Goal: Task Accomplishment & Management: Complete application form

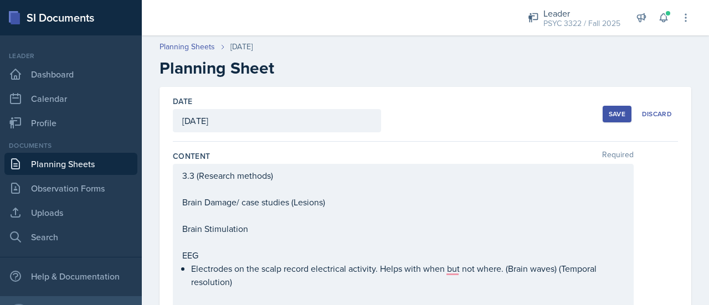
scroll to position [56, 0]
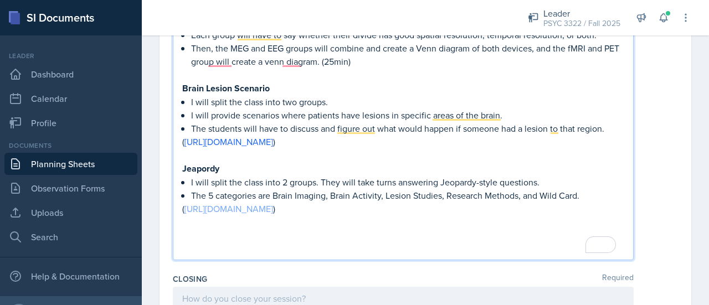
click at [273, 211] on link "[URL][DOMAIN_NAME]" at bounding box center [228, 209] width 89 height 12
click at [229, 237] on p "To enrich screen reader interactions, please activate Accessibility in Grammarl…" at bounding box center [403, 235] width 442 height 13
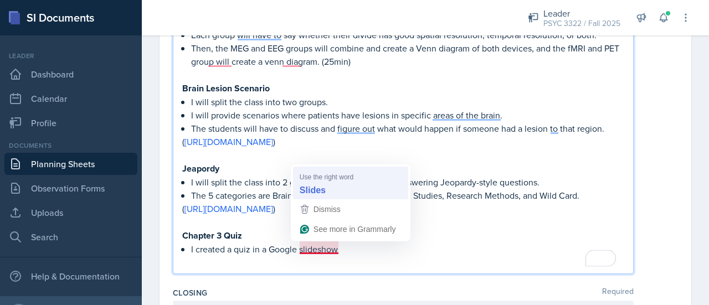
click at [336, 186] on p "I will split the class into 2 groups. They will take turns answering Jeopardy-s…" at bounding box center [407, 182] width 433 height 13
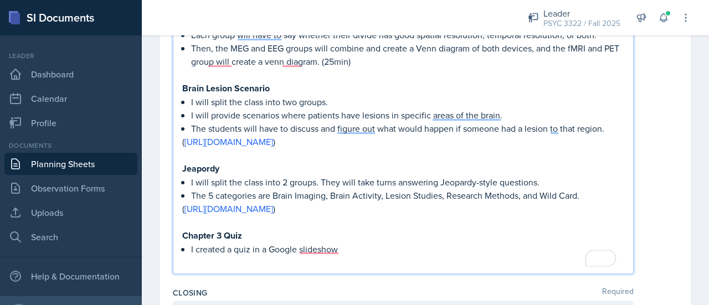
click at [346, 252] on p "I created a quiz in a Google slideshow" at bounding box center [407, 249] width 433 height 13
click at [349, 245] on p "I created a quiz in a Google Slides." at bounding box center [407, 249] width 433 height 13
drag, startPoint x: 349, startPoint y: 245, endPoint x: 272, endPoint y: 244, distance: 76.4
type textarea "oogle Slides."
click at [272, 244] on p "I created a quiz in a Google Slides." at bounding box center [407, 249] width 433 height 13
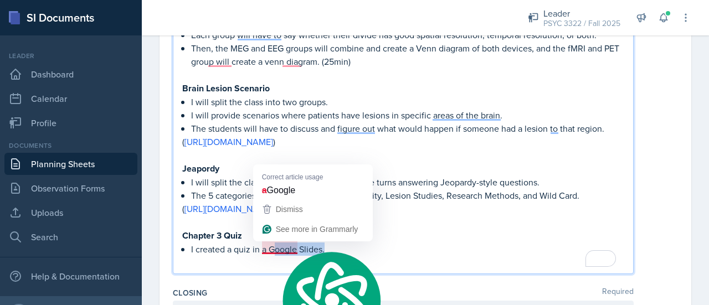
click at [272, 244] on p "I created a quiz in a Google Slides." at bounding box center [407, 249] width 433 height 13
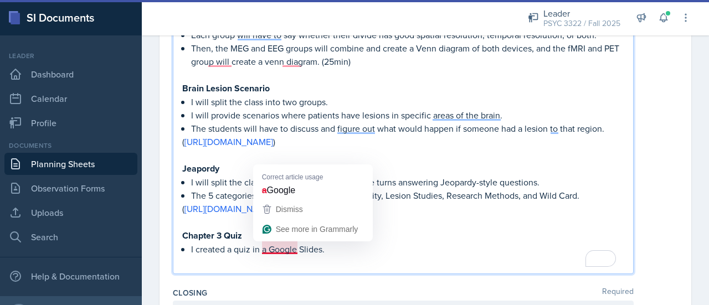
click at [273, 245] on p "I created a quiz in a Google Slides." at bounding box center [407, 249] width 433 height 13
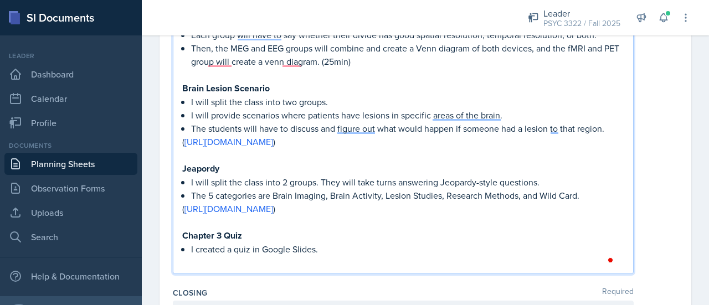
click at [358, 256] on p "To enrich screen reader interactions, please activate Accessibility in Grammarl…" at bounding box center [403, 262] width 442 height 13
click at [359, 249] on p "I created a quiz in Google Slides." at bounding box center [407, 249] width 433 height 13
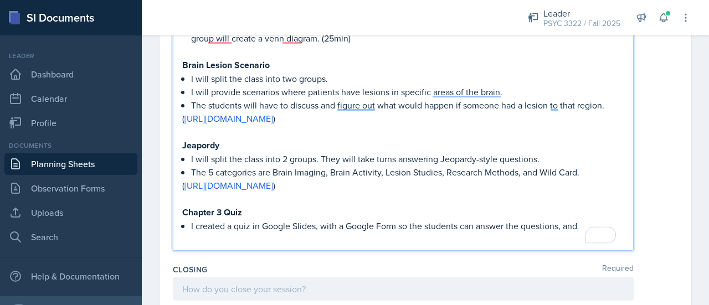
click at [321, 223] on p "I created a quiz in Google Slides, with a Google Form so the students can answe…" at bounding box center [407, 225] width 433 height 13
click at [585, 219] on p "I created a quiz in Google Slides with a Google Form so the students can answer…" at bounding box center [407, 225] width 433 height 13
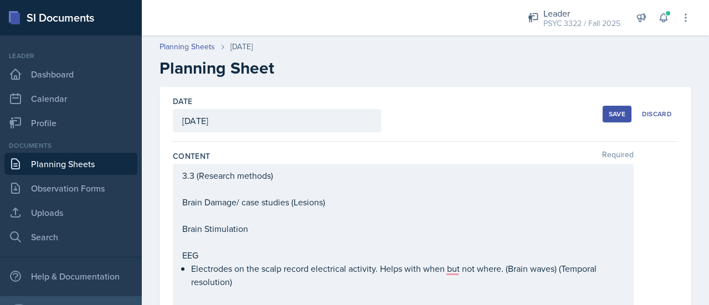
scroll to position [56, 0]
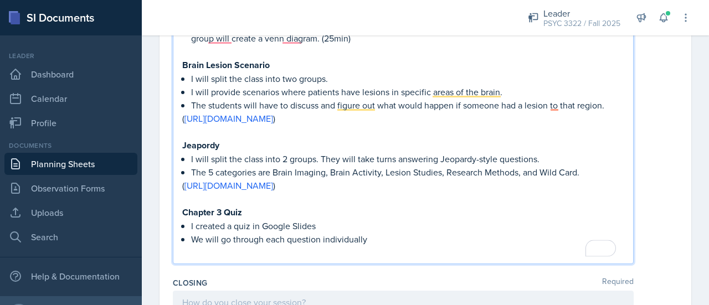
click at [335, 223] on p "I created a quiz in Google Slides" at bounding box center [407, 225] width 433 height 13
click at [384, 241] on p "We will go through each question individually" at bounding box center [407, 239] width 433 height 13
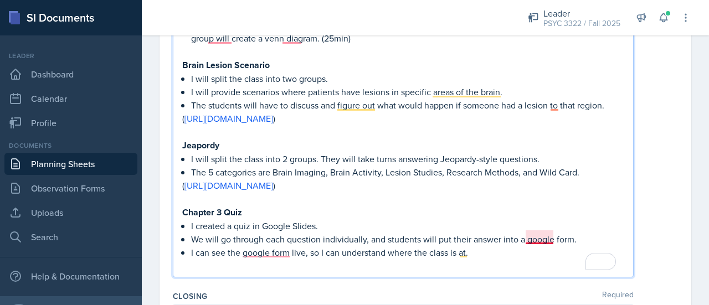
click at [544, 239] on p "We will go through each question individually, and students will put their answ…" at bounding box center [407, 239] width 433 height 13
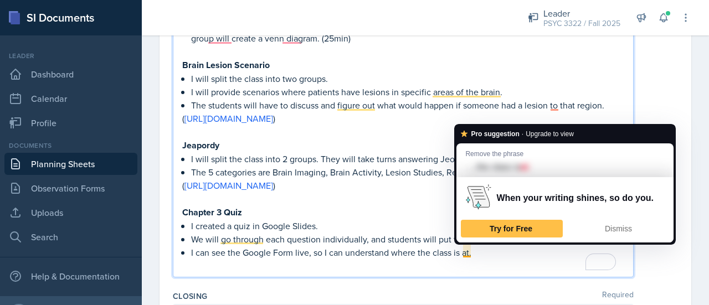
click at [477, 254] on p "I can see the Google Form live, so I can understand where the class is at." at bounding box center [407, 252] width 433 height 13
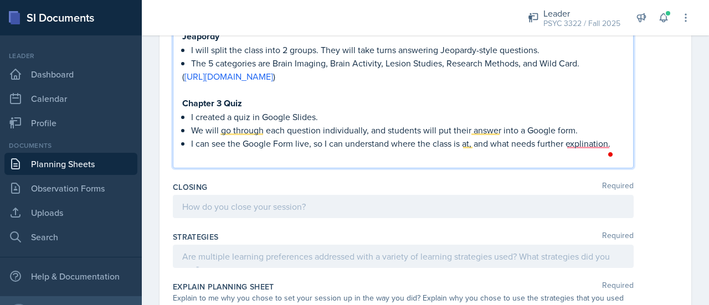
scroll to position [805, 0]
click at [470, 213] on div at bounding box center [403, 205] width 461 height 23
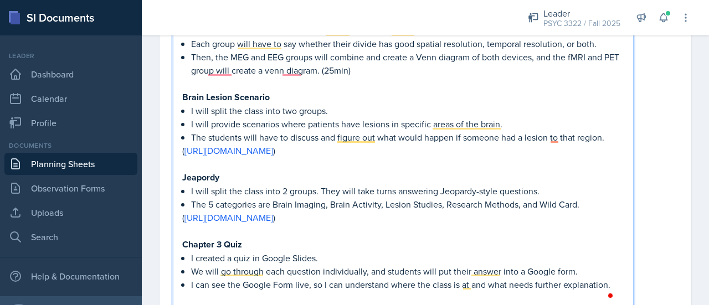
scroll to position [673, 0]
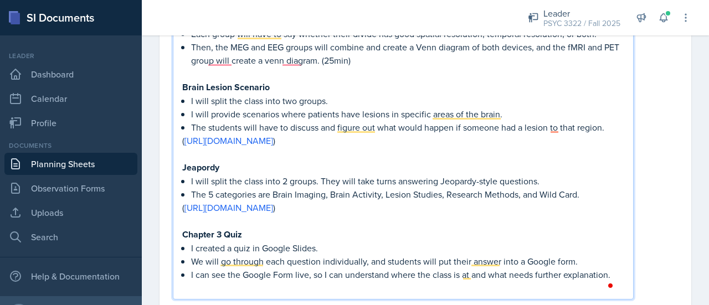
click at [570, 143] on p "( https://drive.google.com/file/d/1TJLUn2cNzAAmg1cszOwMpmCPQkca2Nac/view?usp=sh…" at bounding box center [403, 140] width 442 height 13
click at [535, 198] on p "The 5 categories are Brain Imaging, Brain Activity, Lesion Studies, Research Me…" at bounding box center [407, 194] width 433 height 13
click at [537, 203] on p "( https://drive.google.com/file/d/1gUA-jknjUxUxoQQR7VAwvfWkdbvl5tdj/view?usp=sh…" at bounding box center [403, 207] width 442 height 13
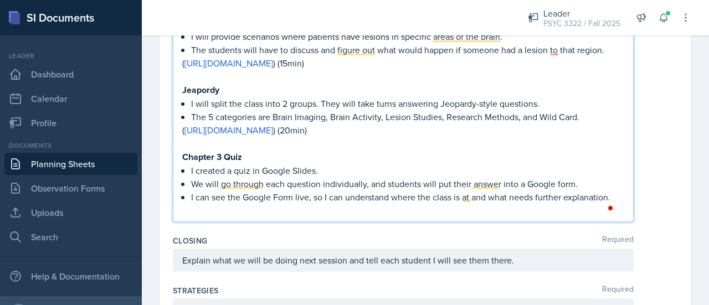
scroll to position [752, 0]
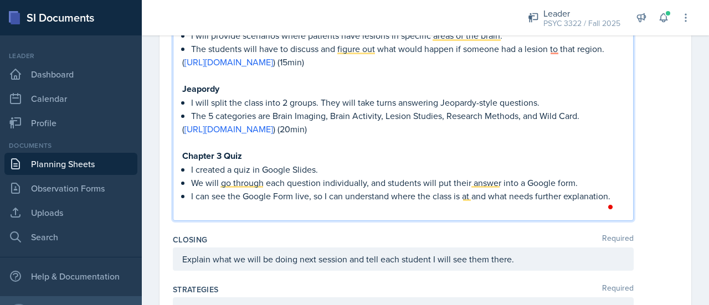
click at [563, 205] on p "To enrich screen reader interactions, please activate Accessibility in Grammarl…" at bounding box center [403, 209] width 442 height 13
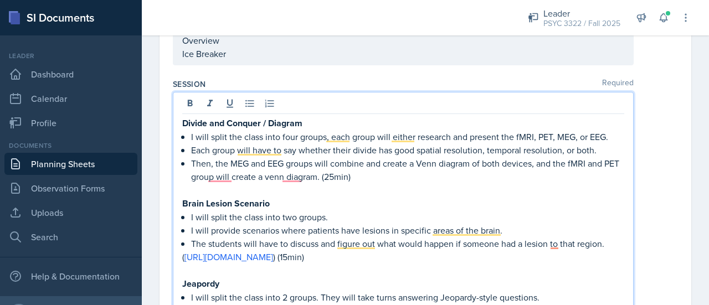
scroll to position [558, 0]
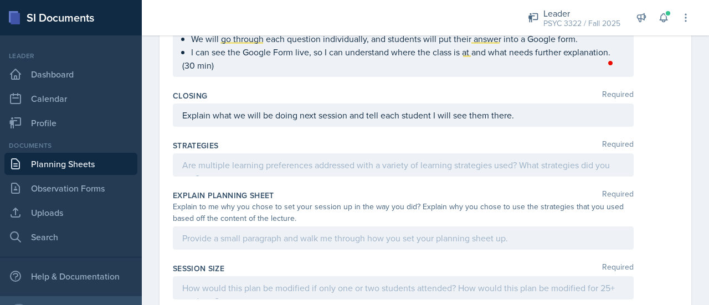
click at [269, 153] on div at bounding box center [403, 164] width 461 height 23
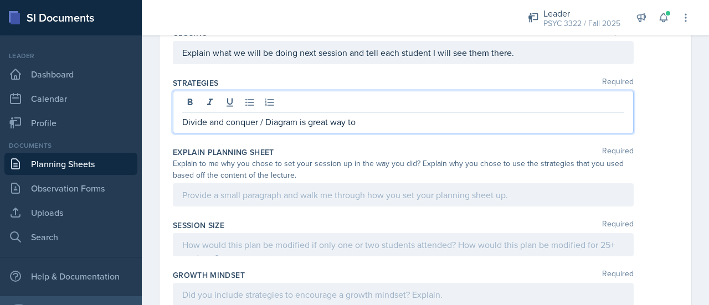
scroll to position [941, 0]
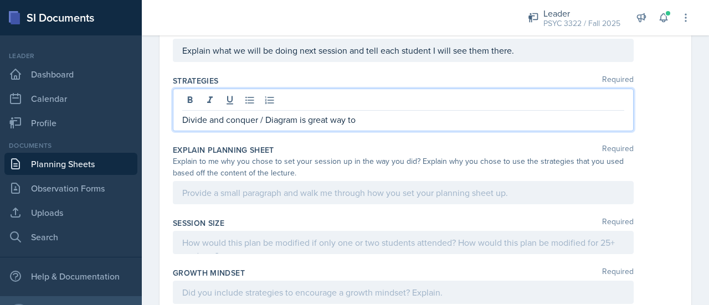
click at [381, 113] on p "Divide and conquer / Diagram is great way to" at bounding box center [403, 119] width 442 height 13
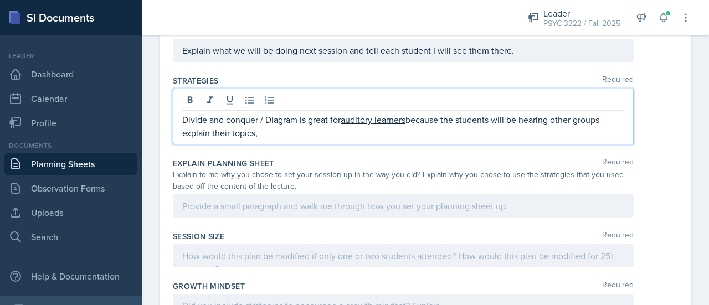
click at [0, 0] on div "topics." at bounding box center [0, 0] width 0 height 0
click at [0, 0] on span "." at bounding box center [0, 0] width 0 height 0
click at [441, 132] on p "Divide and conquer / Diagram is great for auditory learners because the student…" at bounding box center [403, 126] width 442 height 27
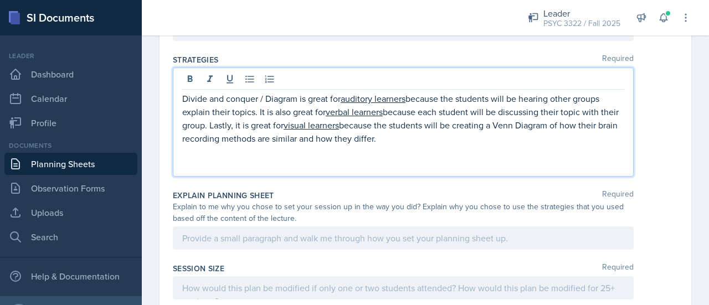
scroll to position [967, 0]
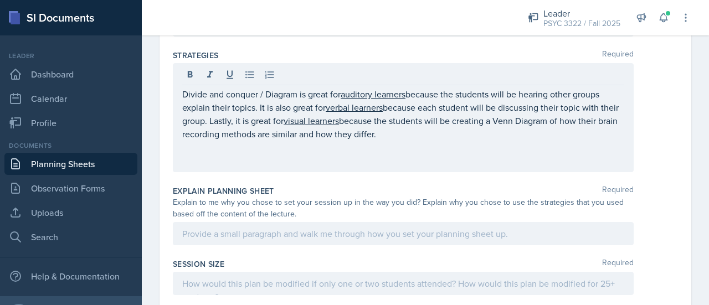
drag, startPoint x: 181, startPoint y: 88, endPoint x: 303, endPoint y: 90, distance: 122.4
click at [303, 90] on div "Divide and conquer / Diagram is great for auditory learners because the student…" at bounding box center [403, 117] width 461 height 109
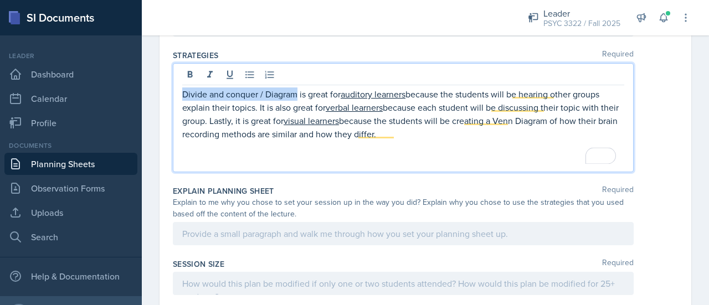
drag, startPoint x: 298, startPoint y: 91, endPoint x: 156, endPoint y: 92, distance: 141.8
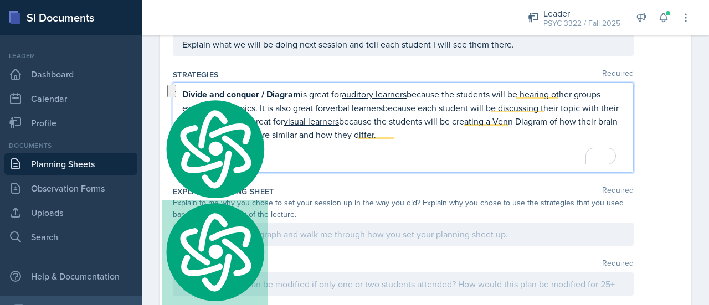
click at [241, 159] on p "To enrich screen reader interactions, please activate Accessibility in Grammarl…" at bounding box center [403, 160] width 442 height 13
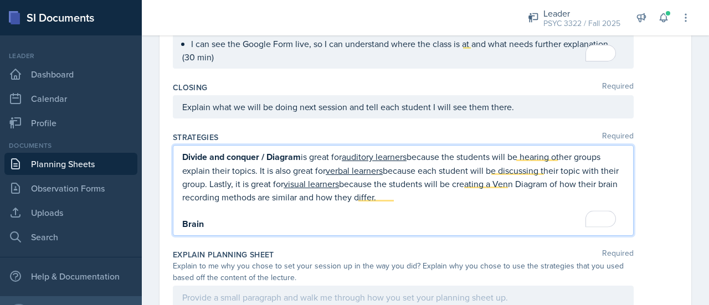
scroll to position [885, 0]
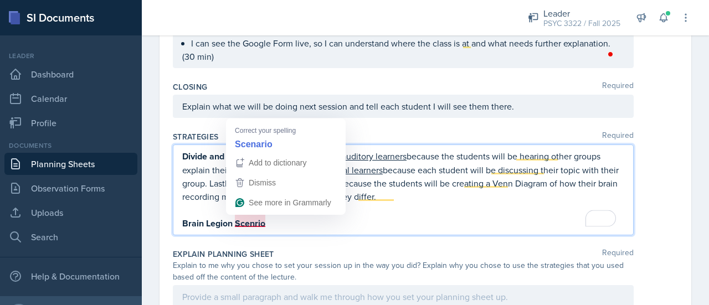
click at [0, 0] on div "Scenario" at bounding box center [0, 0] width 0 height 0
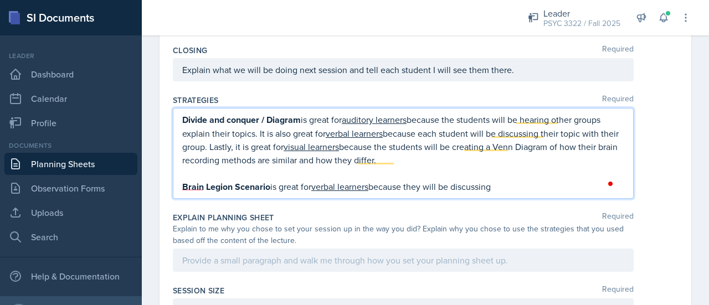
scroll to position [940, 0]
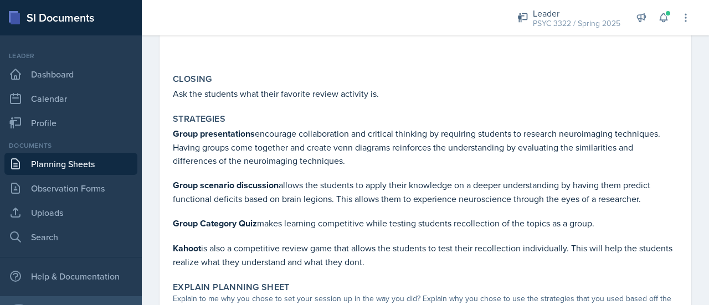
scroll to position [825, 0]
click at [82, 167] on link "Planning Sheets" at bounding box center [70, 164] width 133 height 22
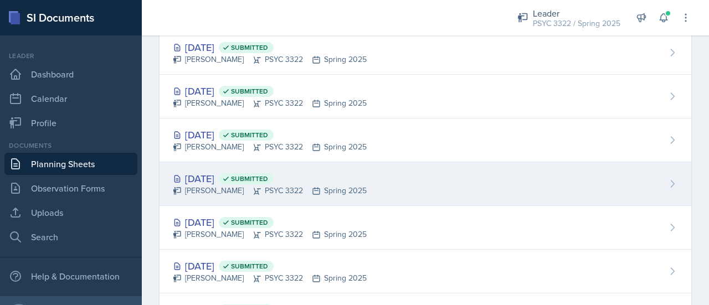
scroll to position [966, 0]
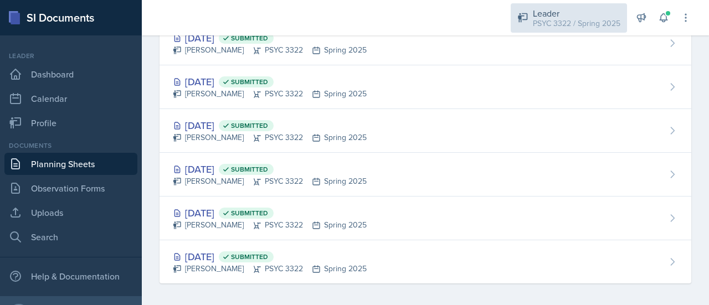
click at [535, 14] on div "Leader" at bounding box center [576, 13] width 87 height 13
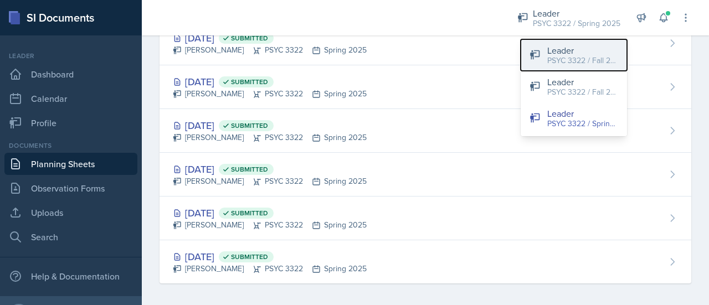
click at [547, 51] on div "Leader" at bounding box center [582, 50] width 71 height 13
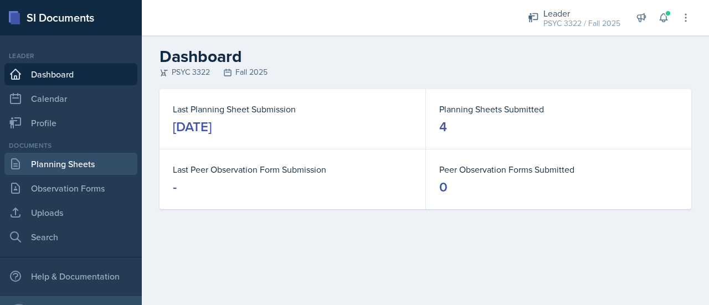
click at [105, 161] on link "Planning Sheets" at bounding box center [70, 164] width 133 height 22
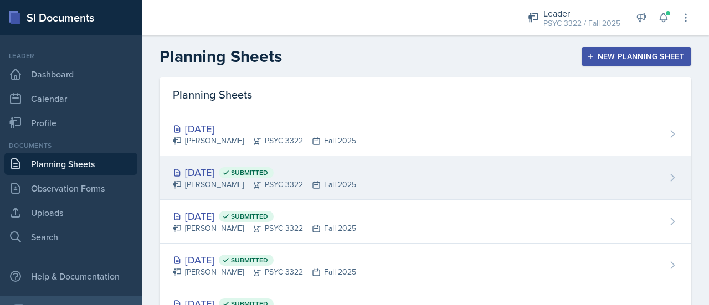
scroll to position [51, 0]
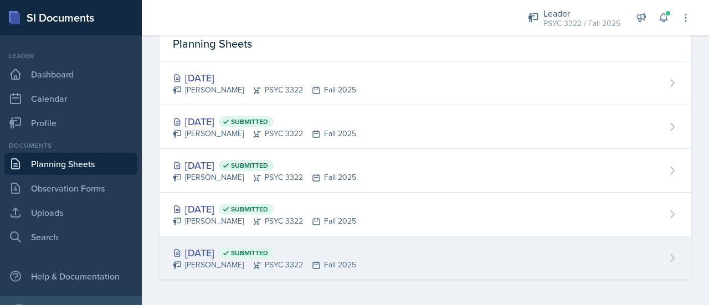
click at [269, 241] on div "Aug 26th, 2025 Submitted Troy Broome PSYC 3322 Fall 2025" at bounding box center [425, 257] width 532 height 43
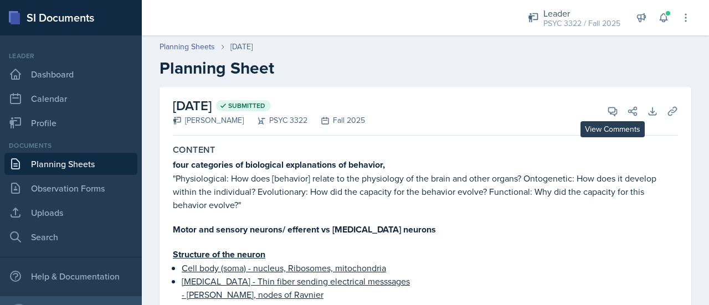
click at [595, 117] on div "August 26th, 2025 Submitted Troy Broome PSYC 3322 Fall 2025 View Comments Comme…" at bounding box center [425, 111] width 505 height 49
click at [607, 115] on icon at bounding box center [612, 111] width 11 height 11
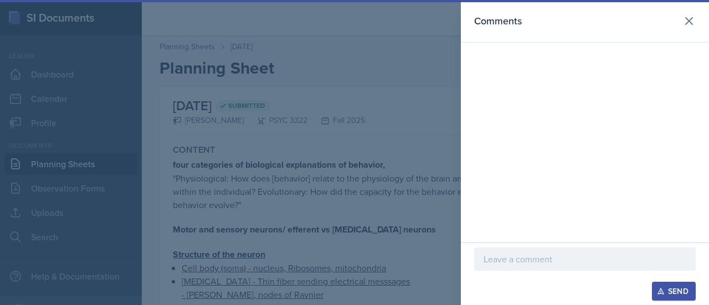
click at [367, 101] on div at bounding box center [354, 152] width 709 height 305
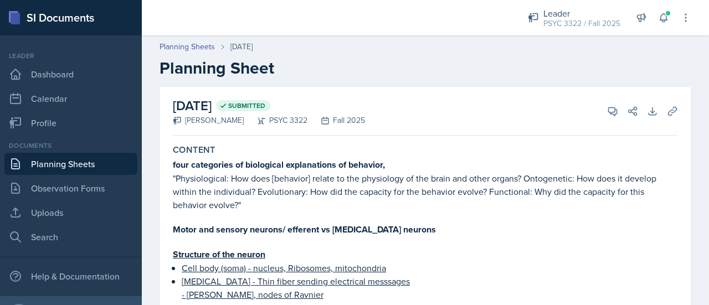
click at [90, 154] on link "Planning Sheets" at bounding box center [70, 164] width 133 height 22
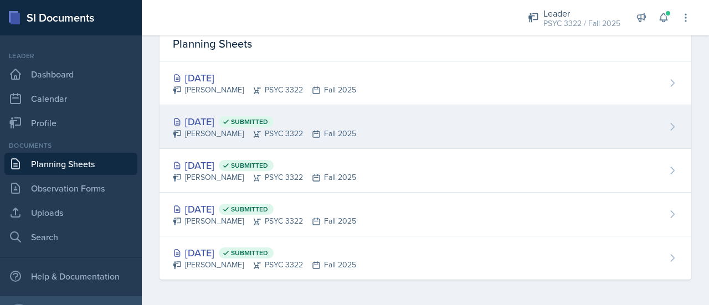
scroll to position [50, 0]
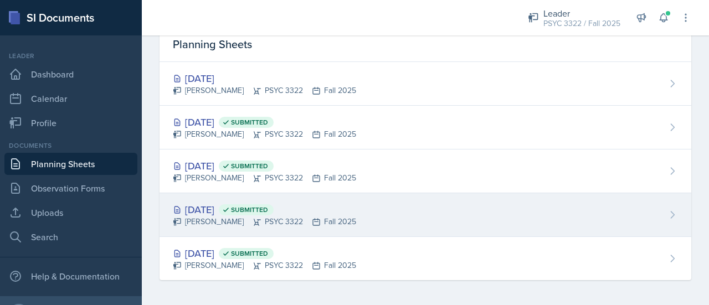
click at [218, 202] on div "Aug 28th, 2025 Submitted" at bounding box center [264, 209] width 183 height 15
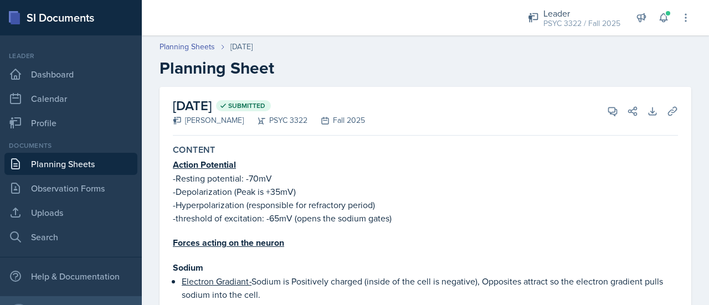
click at [120, 159] on link "Planning Sheets" at bounding box center [70, 164] width 133 height 22
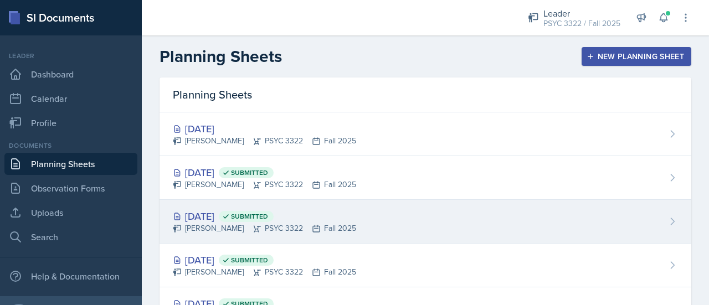
click at [228, 213] on div "Sep 2nd, 2025 Submitted" at bounding box center [264, 216] width 183 height 15
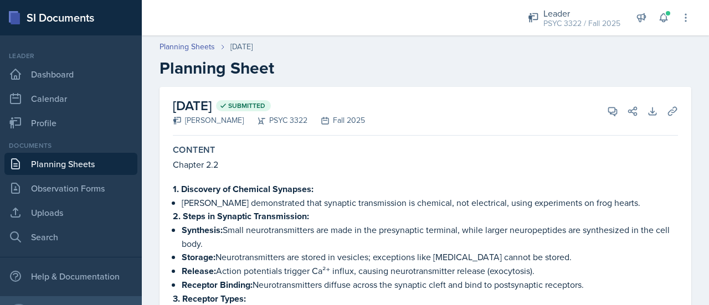
click at [76, 167] on link "Planning Sheets" at bounding box center [70, 164] width 133 height 22
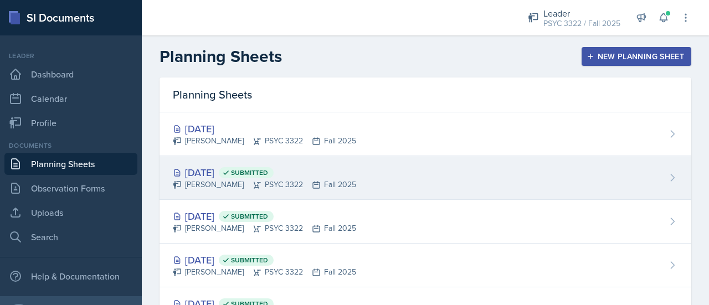
click at [200, 175] on div "Sep 4th, 2025 Submitted" at bounding box center [264, 172] width 183 height 15
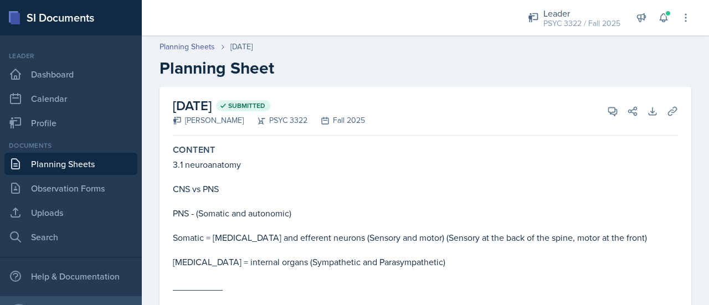
click at [94, 166] on link "Planning Sheets" at bounding box center [70, 164] width 133 height 22
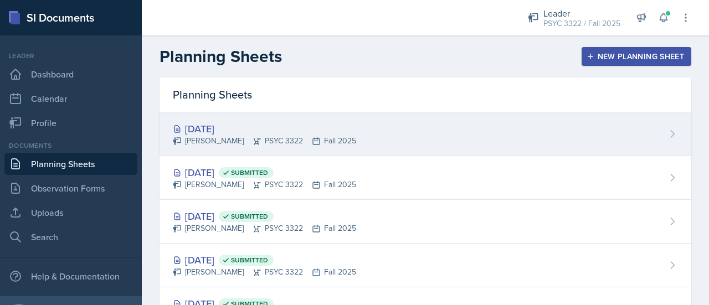
scroll to position [5, 0]
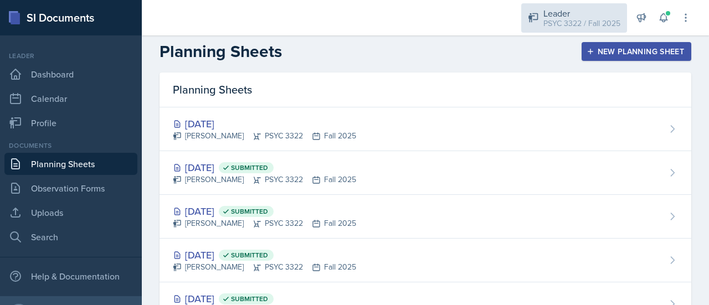
click at [549, 20] on div "PSYC 3322 / Fall 2025" at bounding box center [581, 24] width 77 height 12
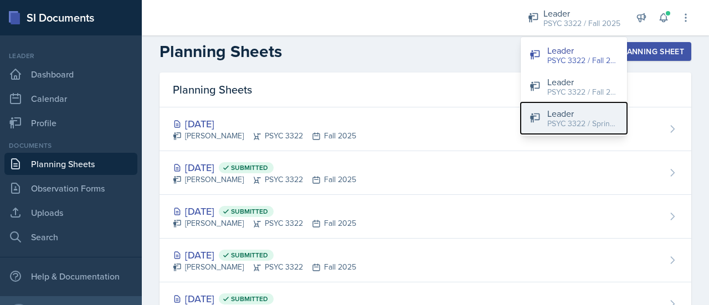
click at [563, 121] on div "PSYC 3322 / Spring 2025" at bounding box center [582, 124] width 71 height 12
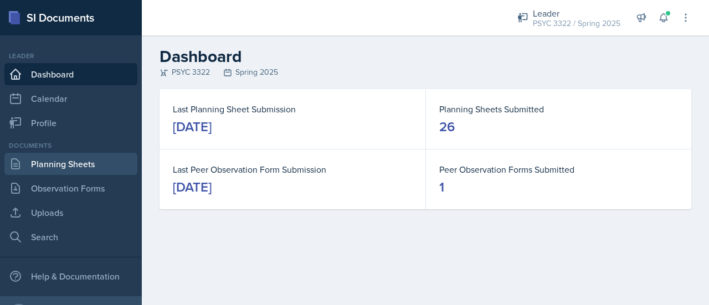
click at [76, 168] on link "Planning Sheets" at bounding box center [70, 164] width 133 height 22
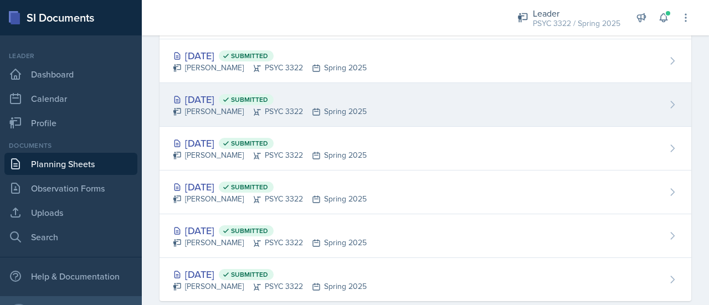
scroll to position [939, 0]
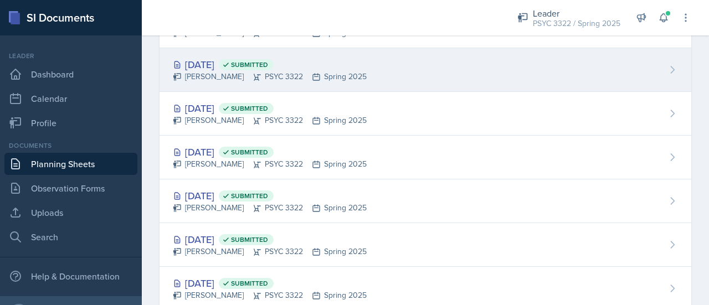
click at [236, 68] on div "Feb 10th, 2025 Submitted" at bounding box center [270, 64] width 194 height 15
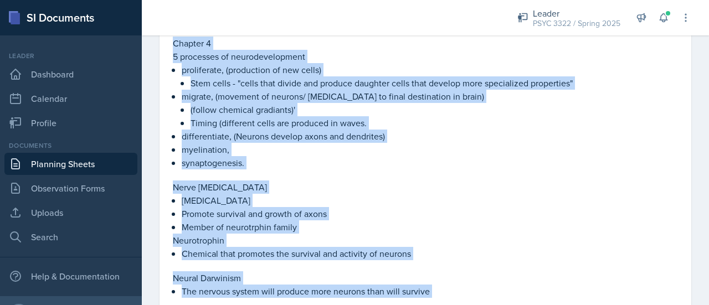
scroll to position [207, 0]
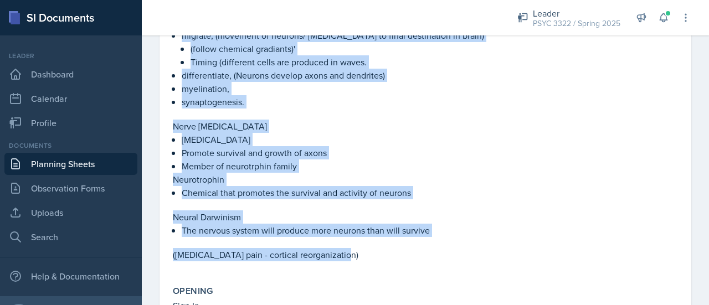
drag, startPoint x: 173, startPoint y: 69, endPoint x: 352, endPoint y: 257, distance: 260.1
click at [352, 257] on div "Chapters 1-4 Chapter 4 5 processes of neurodevelopment proliferate, (production…" at bounding box center [425, 111] width 505 height 321
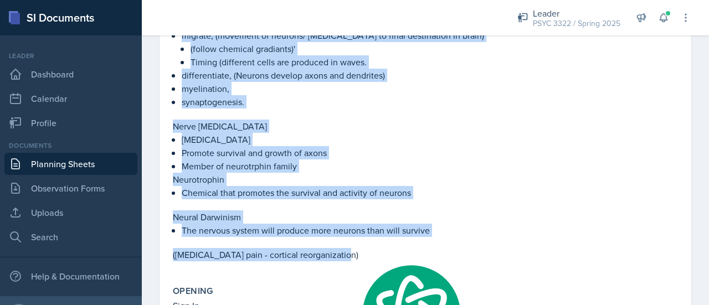
copy div "Chapters 1-4 Chapter 4 5 processes of neurodevelopment proliferate, (production…"
click at [286, 106] on p "synaptogenesis." at bounding box center [430, 101] width 496 height 13
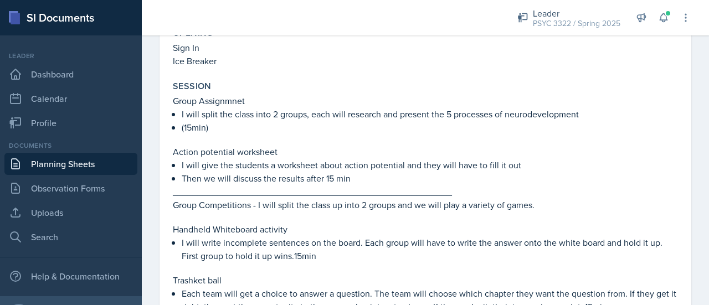
scroll to position [471, 0]
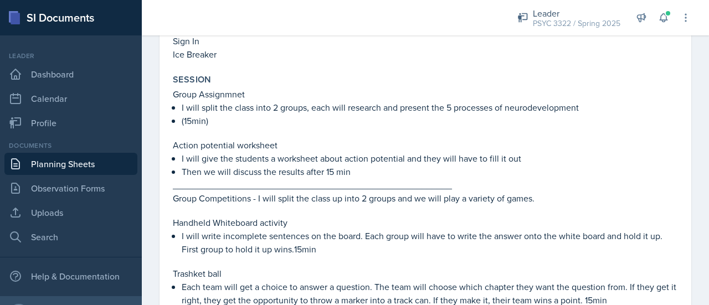
click at [66, 158] on link "Planning Sheets" at bounding box center [70, 164] width 133 height 22
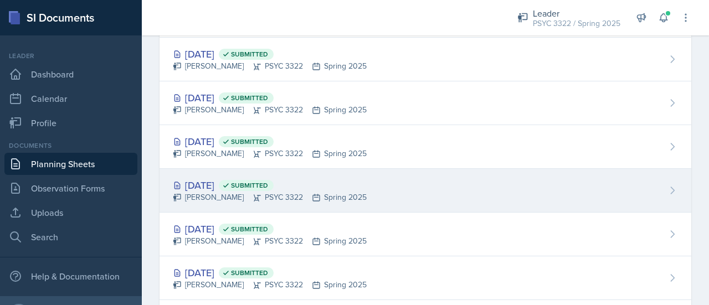
scroll to position [905, 0]
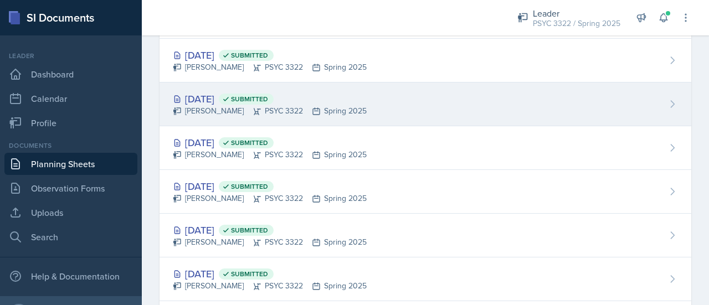
click at [230, 101] on div "Feb 10th, 2025 Submitted" at bounding box center [270, 98] width 194 height 15
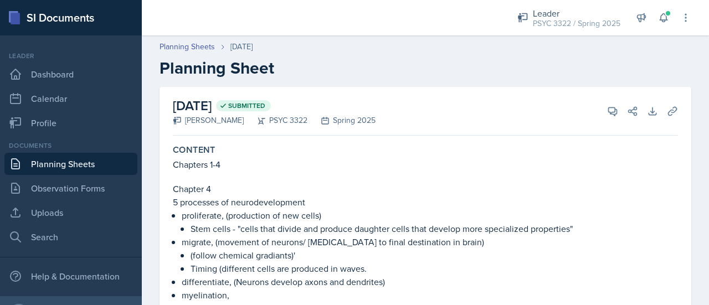
click at [92, 151] on div "Documents Planning Sheets Observation Forms Uploads Search" at bounding box center [70, 194] width 133 height 107
click at [92, 154] on link "Planning Sheets" at bounding box center [70, 164] width 133 height 22
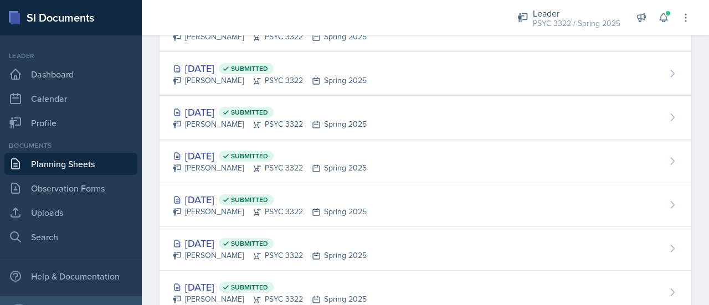
scroll to position [845, 0]
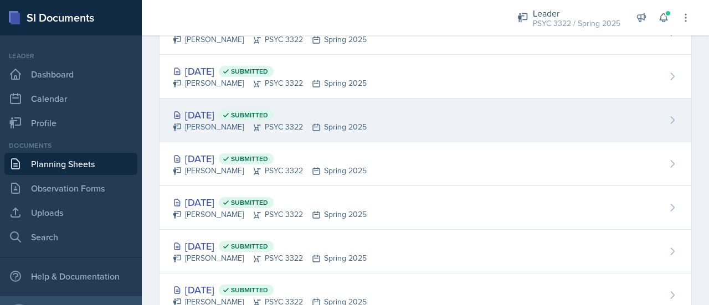
click at [235, 107] on div "Feb 12th, 2025 Submitted" at bounding box center [270, 114] width 194 height 15
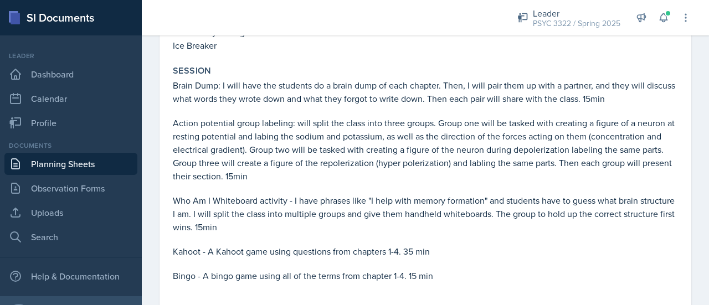
scroll to position [172, 0]
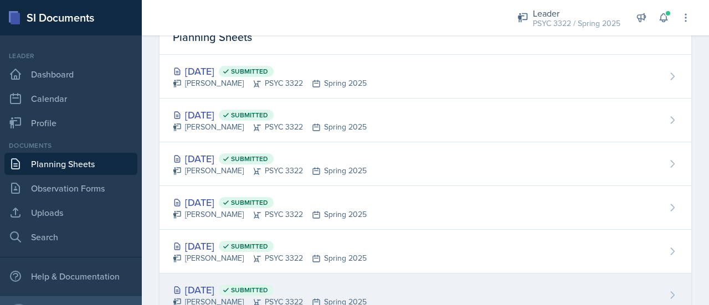
scroll to position [58, 0]
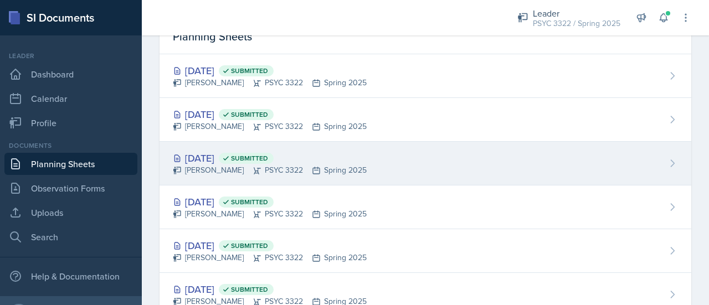
click at [234, 154] on div "Apr 21st, 2025 Submitted" at bounding box center [270, 158] width 194 height 15
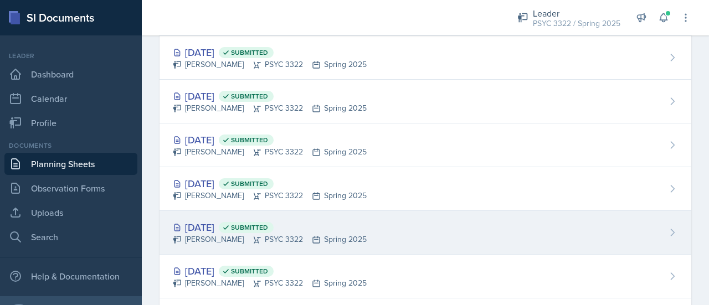
scroll to position [863, 0]
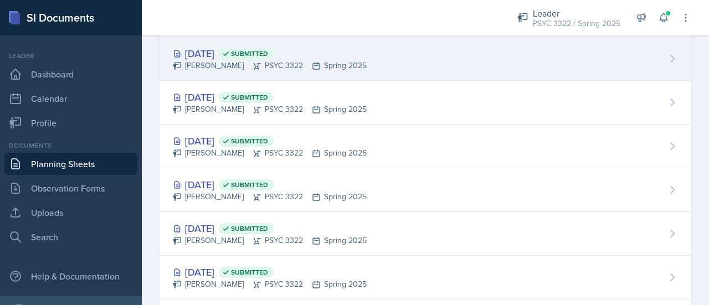
click at [232, 56] on div "Feb 17th, 2025 Submitted" at bounding box center [270, 53] width 194 height 15
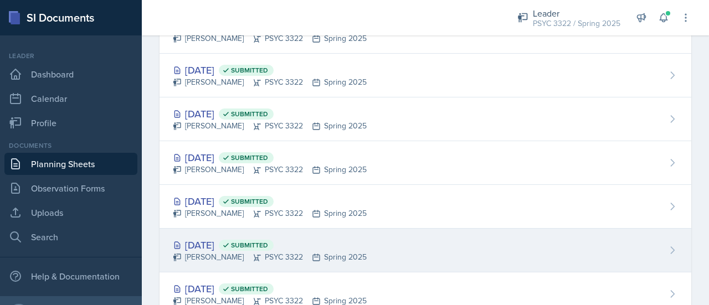
scroll to position [888, 0]
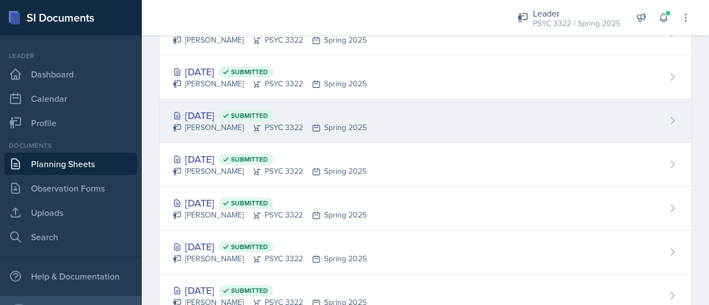
click at [224, 122] on div "Troy Broome PSYC 3322 Spring 2025" at bounding box center [270, 128] width 194 height 12
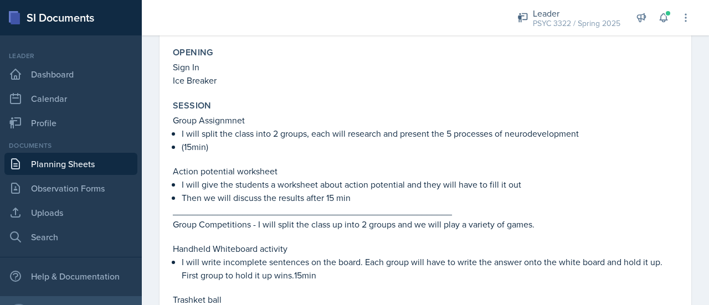
scroll to position [445, 0]
click at [73, 158] on link "Planning Sheets" at bounding box center [70, 164] width 133 height 22
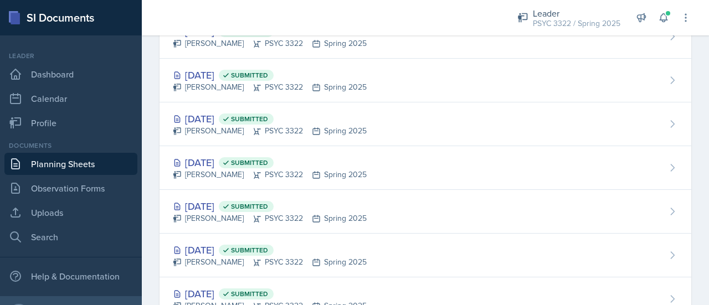
scroll to position [877, 0]
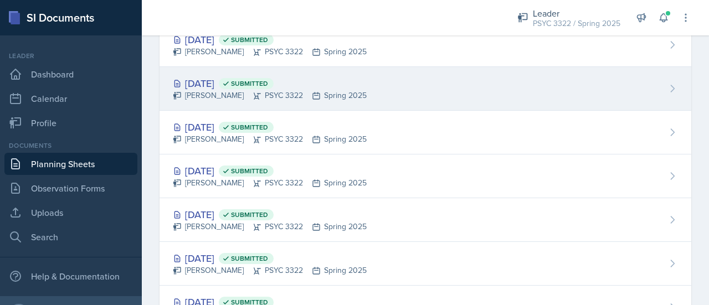
click at [228, 79] on div "Feb 12th, 2025 Submitted" at bounding box center [270, 83] width 194 height 15
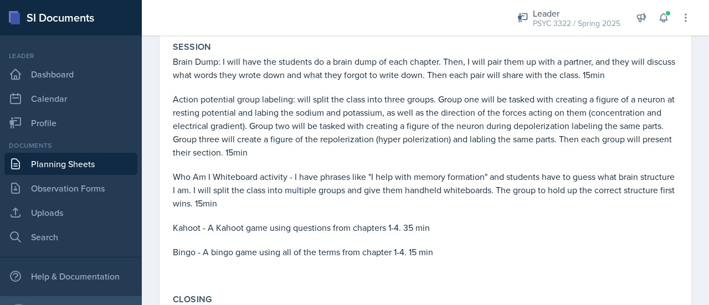
scroll to position [229, 0]
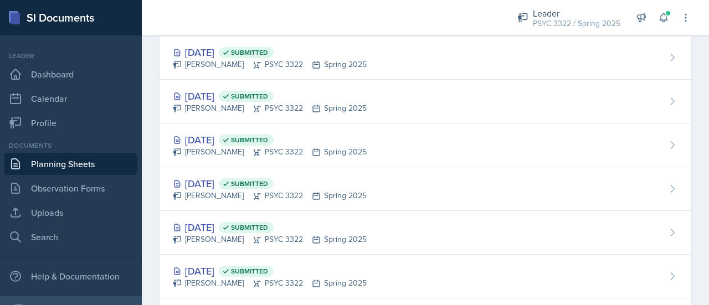
scroll to position [821, 0]
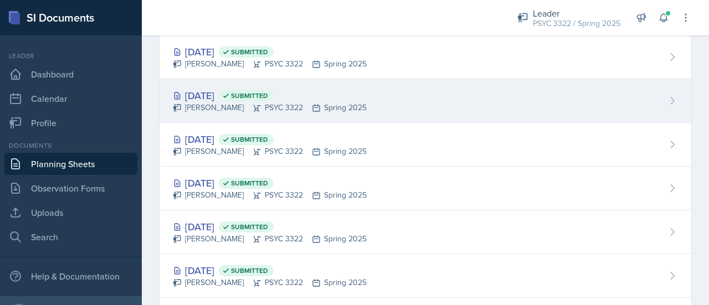
click at [208, 92] on div "Feb 17th, 2025 Submitted" at bounding box center [270, 95] width 194 height 15
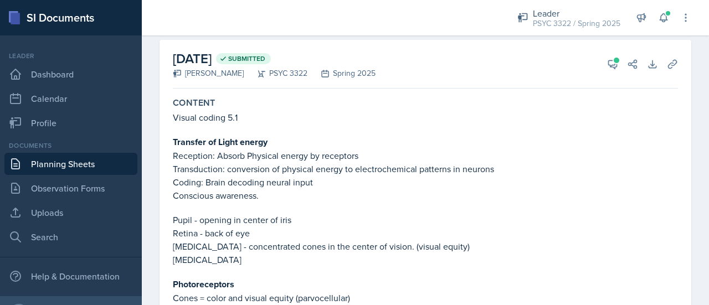
scroll to position [55, 0]
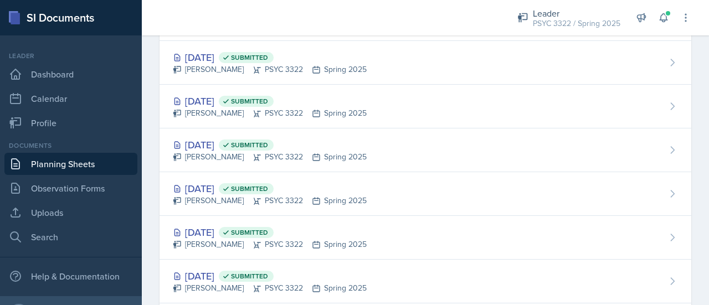
scroll to position [862, 0]
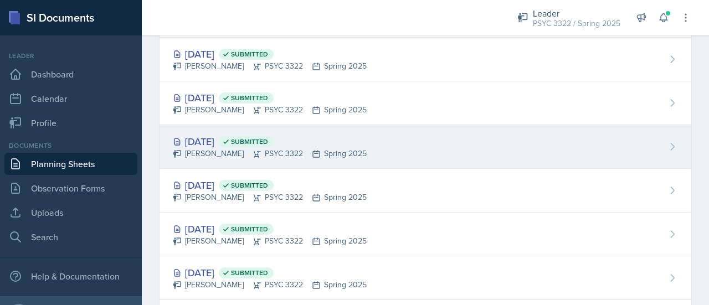
click at [215, 148] on div "Troy Broome PSYC 3322 Spring 2025" at bounding box center [270, 154] width 194 height 12
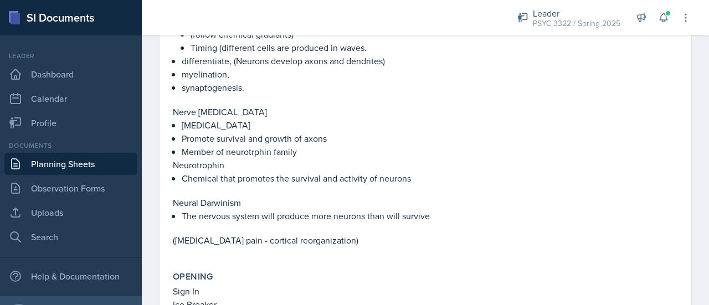
scroll to position [221, 0]
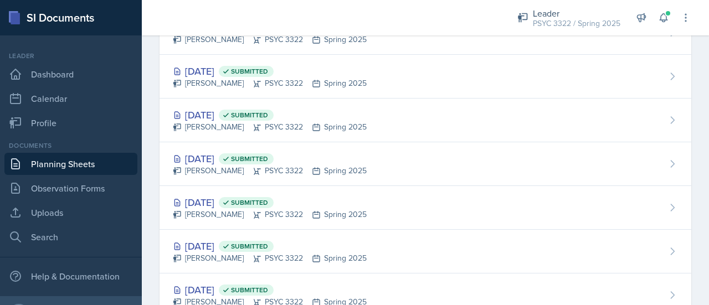
scroll to position [846, 0]
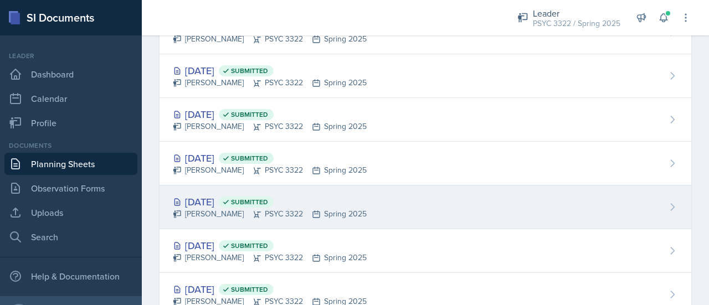
click at [218, 201] on div "Feb 5th, 2025 Submitted" at bounding box center [270, 201] width 194 height 15
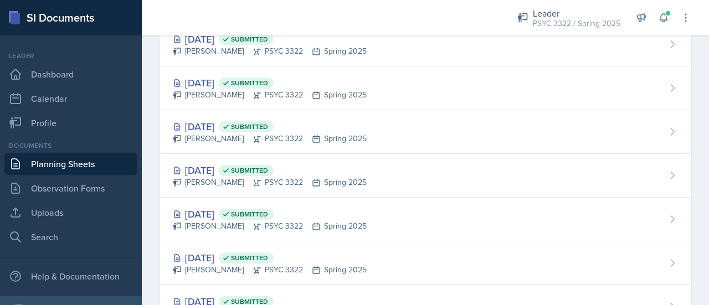
scroll to position [877, 0]
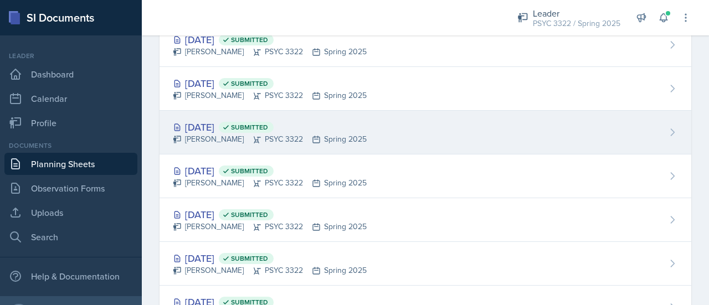
click at [233, 127] on div "Feb 10th, 2025 Submitted" at bounding box center [270, 127] width 194 height 15
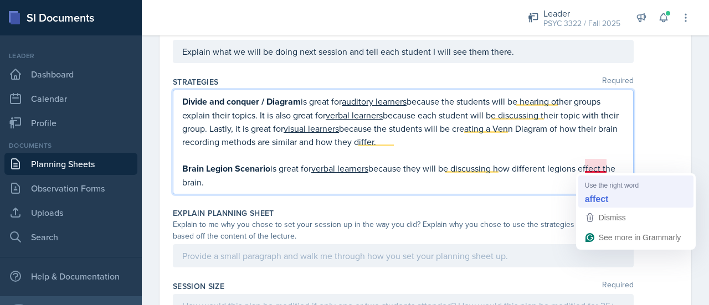
scroll to position [959, 0]
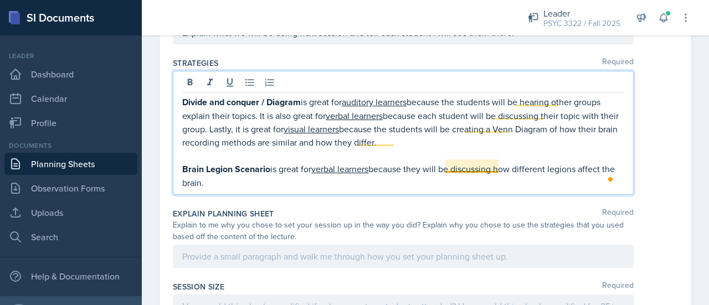
click at [496, 169] on p "Brain Legion Scenario is great for verbal learners because they will be discuss…" at bounding box center [403, 176] width 442 height 28
click at [501, 164] on p "Brain Legion Scenario is great for verbal learners because they will be discuss…" at bounding box center [403, 176] width 442 height 28
click at [310, 181] on p "Brain Legion Scenario is great for verbal learners because they will be discuss…" at bounding box center [403, 176] width 442 height 28
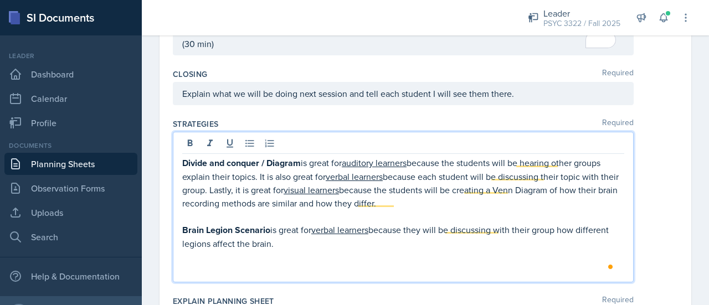
scroll to position [900, 0]
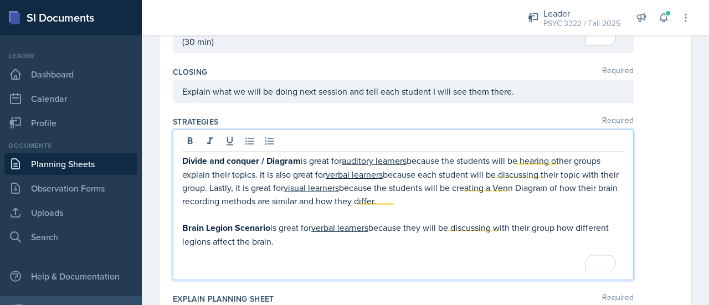
click at [380, 250] on p "To enrich screen reader interactions, please activate Accessibility in Grammarl…" at bounding box center [403, 255] width 442 height 13
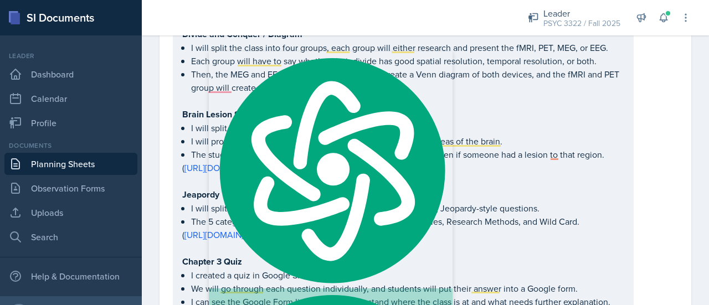
scroll to position [932, 0]
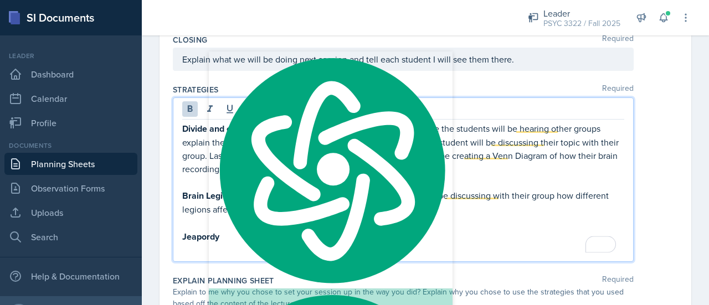
click at [0, 0] on span "Correct the spelling error" at bounding box center [0, 0] width 0 height 0
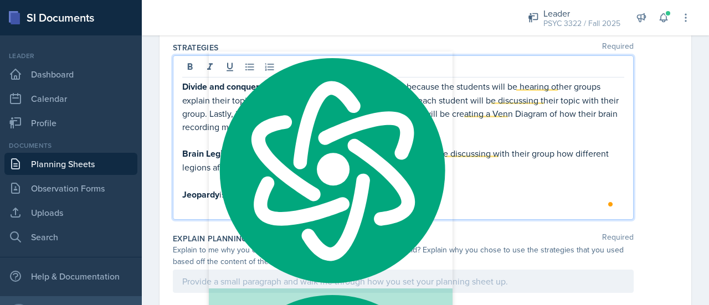
scroll to position [987, 0]
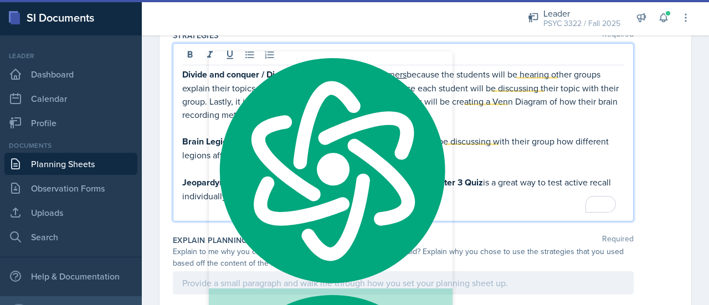
click at [359, 203] on p "To enrich screen reader interactions, please activate Accessibility in Grammarl…" at bounding box center [403, 209] width 442 height 13
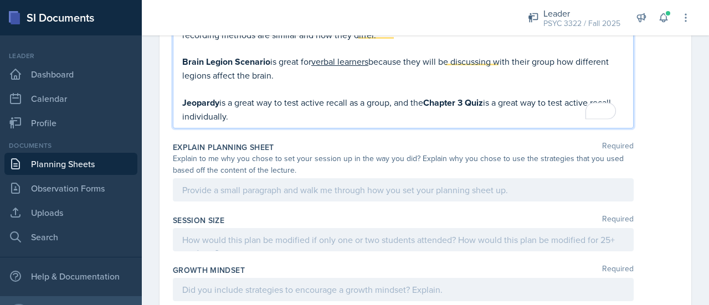
click at [347, 195] on div at bounding box center [403, 189] width 461 height 23
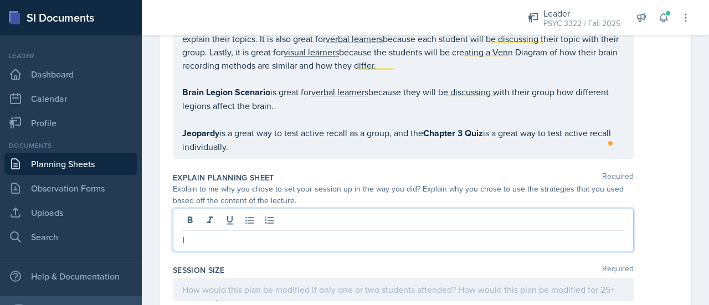
scroll to position [1017, 0]
click at [0, 0] on qb-div "Replace with straightforward;" at bounding box center [0, 0] width 0 height 0
click at [384, 233] on p "This session is pretty straightforward; we will dis" at bounding box center [403, 239] width 442 height 13
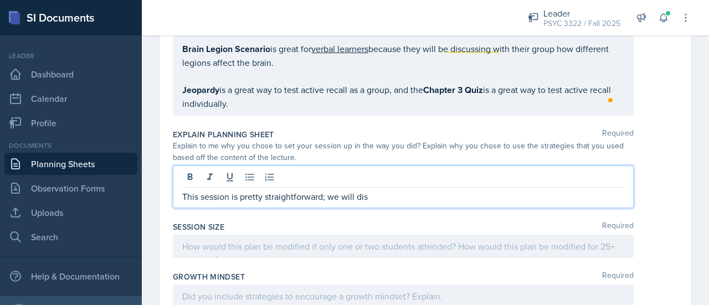
scroll to position [1061, 0]
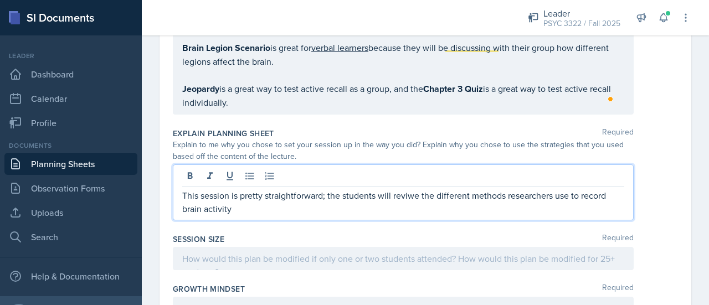
click at [0, 0] on div "review" at bounding box center [0, 0] width 0 height 0
click at [394, 207] on p "This session is pretty straightforward; the students will review the different …" at bounding box center [403, 202] width 442 height 27
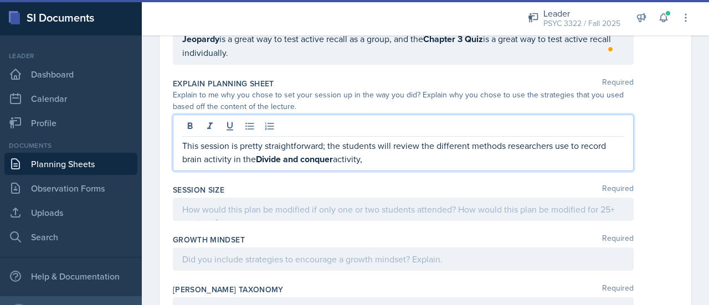
scroll to position [1107, 0]
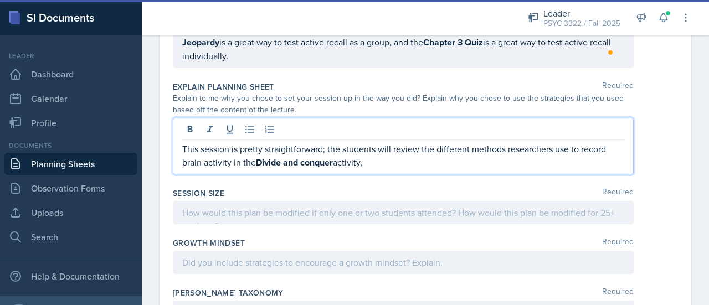
click at [0, 0] on qb-div "Replace with activity." at bounding box center [0, 0] width 0 height 0
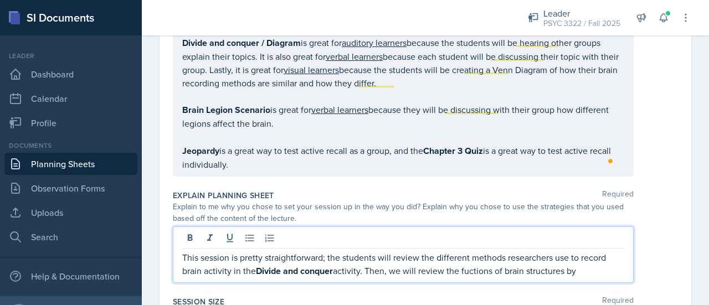
scroll to position [1049, 0]
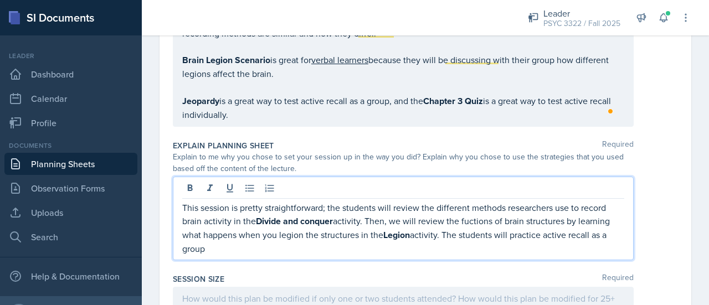
click at [0, 0] on span "Correct the spelling error" at bounding box center [0, 0] width 0 height 0
click at [0, 0] on qb-div "Change the verb tense lesion" at bounding box center [0, 0] width 0 height 0
click at [0, 0] on span "Correct the spelling error" at bounding box center [0, 0] width 0 height 0
click at [349, 251] on div "This session is pretty straightforward; the students will review the different …" at bounding box center [403, 219] width 461 height 84
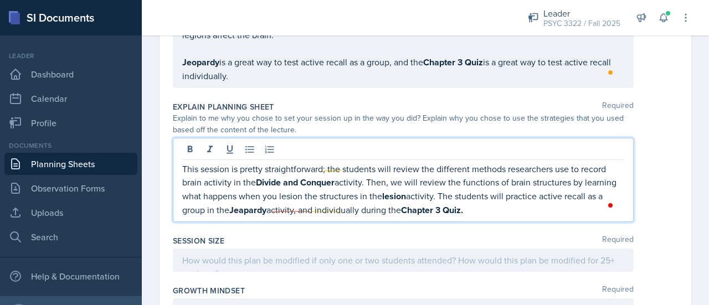
scroll to position [1089, 0]
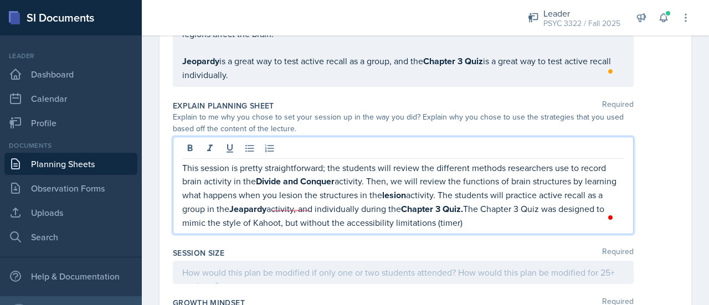
click at [328, 220] on p "This session is pretty straightforward; the students will review the different …" at bounding box center [403, 195] width 442 height 68
click at [542, 209] on p "This session is pretty straightforward; the students will review the different …" at bounding box center [403, 195] width 442 height 68
click at [520, 219] on p "This session is pretty straightforward; the students will review the different …" at bounding box center [403, 195] width 442 height 68
click at [501, 218] on p "This session is pretty straightforward; the students will review the different …" at bounding box center [403, 195] width 442 height 68
click at [554, 220] on p "This session is pretty straightforward; the students will review the different …" at bounding box center [403, 195] width 442 height 68
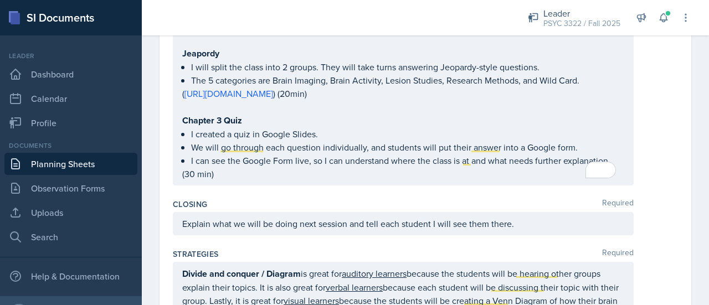
scroll to position [767, 0]
click at [287, 183] on div "Session Required Divide and Conquer / Diagram I will split the class into four …" at bounding box center [425, 29] width 505 height 331
click at [259, 173] on p "(30 min)" at bounding box center [403, 174] width 442 height 13
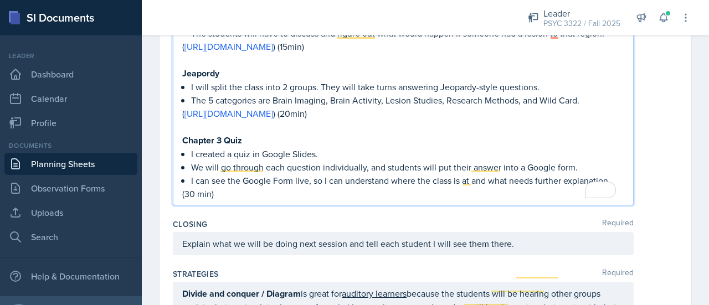
scroll to position [786, 0]
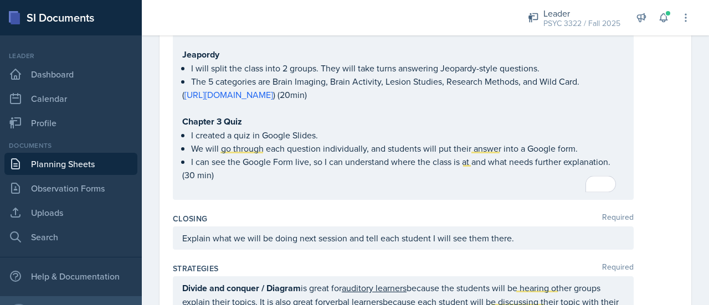
click at [180, 173] on div "Divide and Conquer / Diagram I will split the class into four groups, each grou…" at bounding box center [403, 31] width 461 height 337
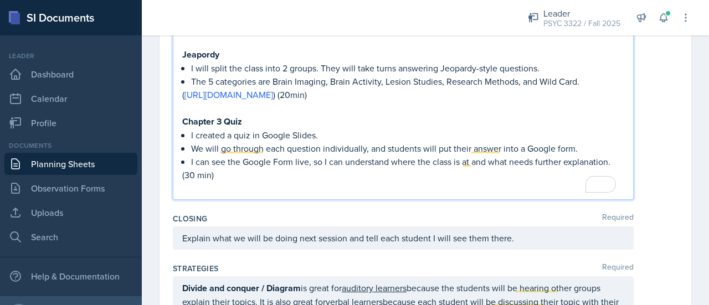
click at [181, 174] on div "Divide and Conquer / Diagram I will split the class into four groups, each grou…" at bounding box center [403, 31] width 461 height 337
click at [184, 174] on p "(30 min)" at bounding box center [403, 174] width 442 height 13
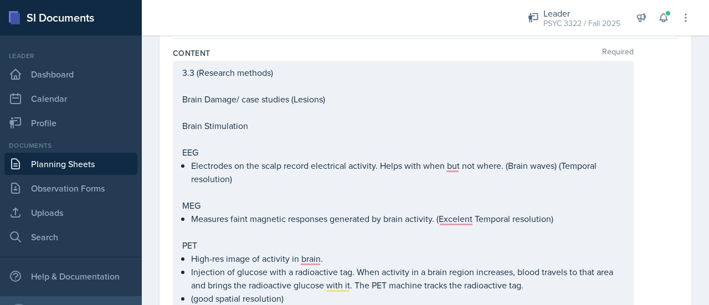
scroll to position [0, 0]
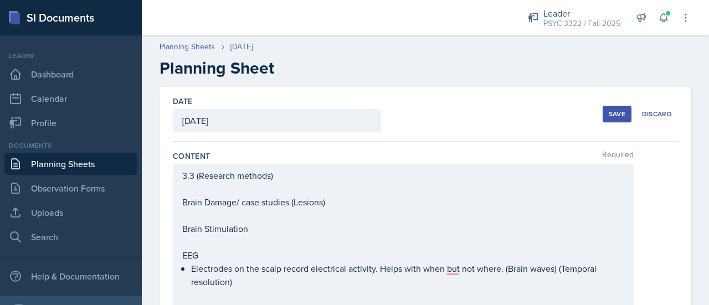
click at [612, 116] on div "Save" at bounding box center [617, 114] width 17 height 9
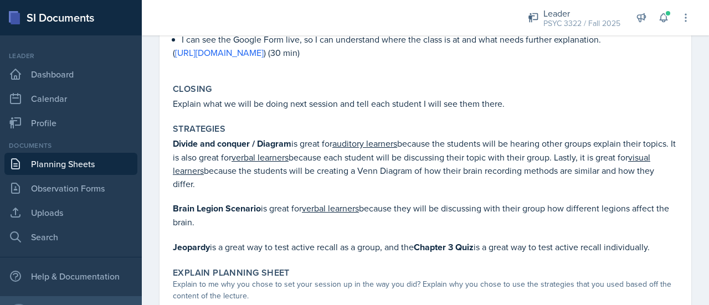
scroll to position [820, 0]
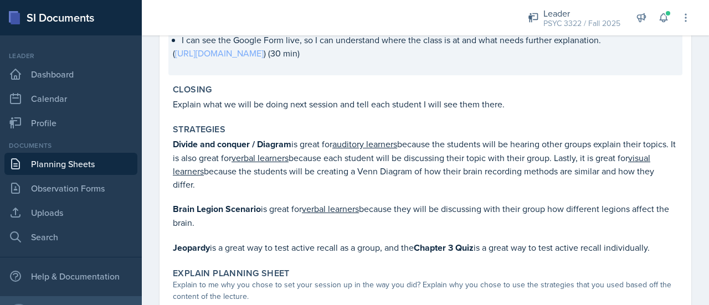
click at [264, 53] on link "[URL][DOMAIN_NAME]" at bounding box center [219, 53] width 89 height 12
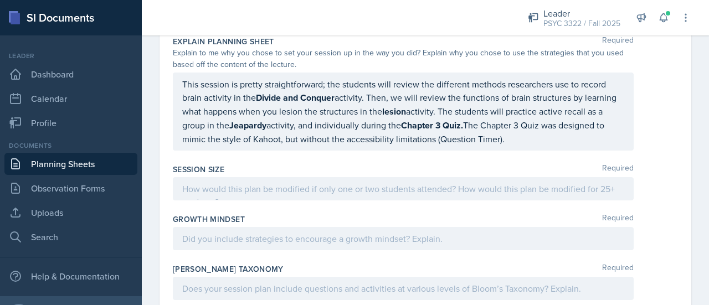
scroll to position [1151, 0]
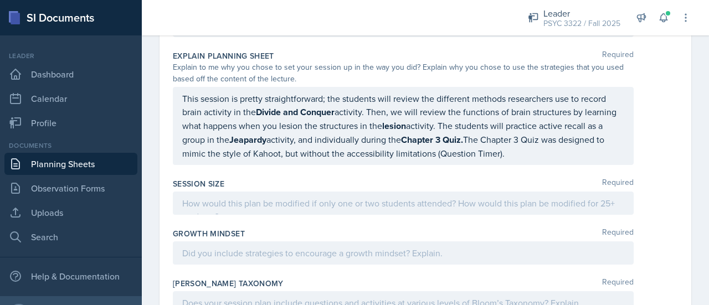
click at [540, 160] on p "This session is pretty straightforward; the students will review the different …" at bounding box center [403, 126] width 442 height 68
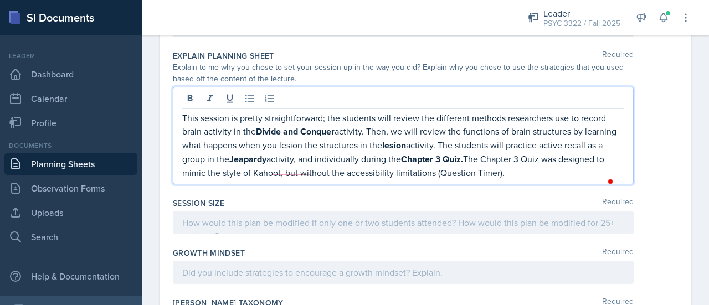
click at [546, 179] on p "This session is pretty straightforward; the students will review the different …" at bounding box center [403, 145] width 442 height 68
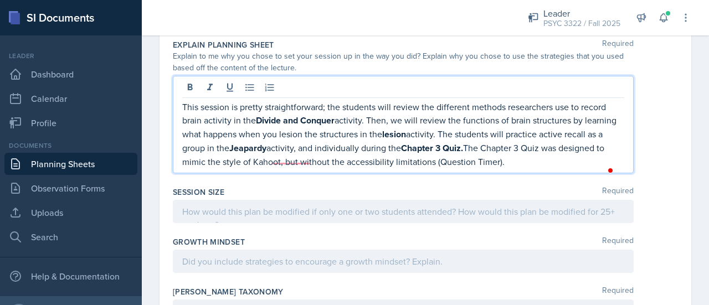
scroll to position [1162, 0]
click at [420, 231] on div "Session Size Required" at bounding box center [425, 207] width 505 height 50
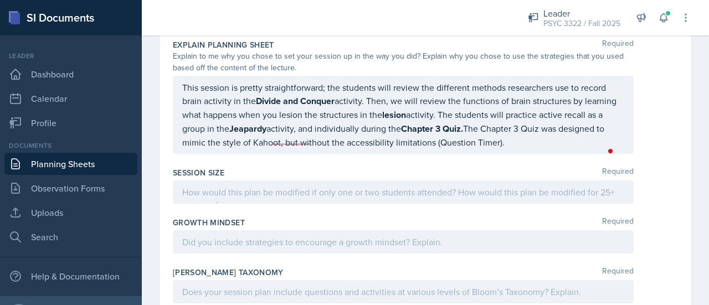
click at [0, 0] on qb-div "Correct the capitalization question timer)." at bounding box center [0, 0] width 0 height 0
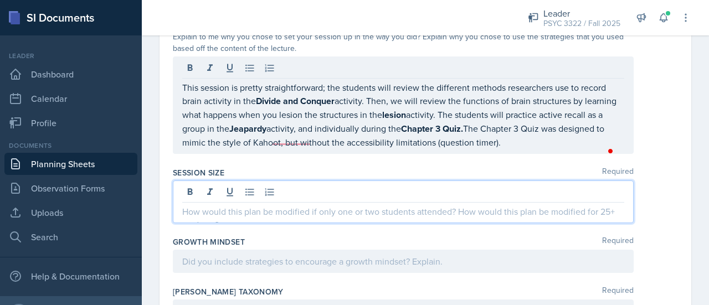
click at [444, 195] on div at bounding box center [403, 202] width 461 height 43
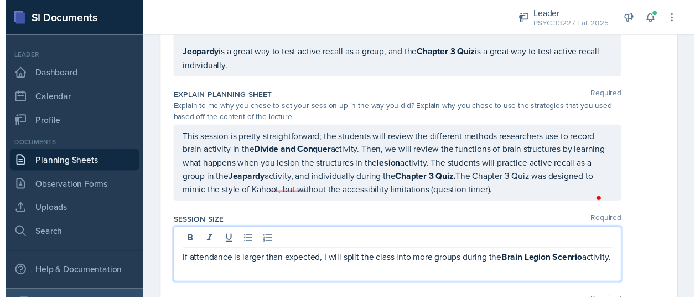
scroll to position [1126, 0]
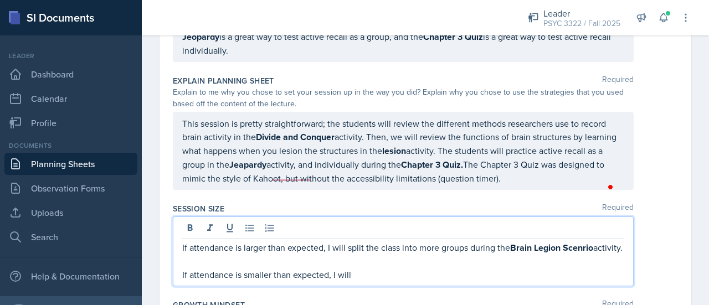
click at [0, 0] on qb-div "Correct the spelling error Scenario" at bounding box center [0, 0] width 0 height 0
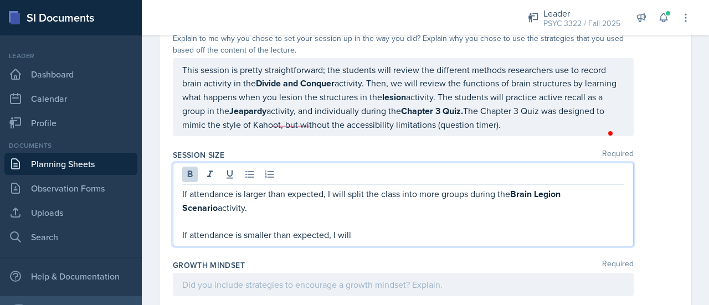
scroll to position [1180, 0]
click at [359, 228] on p at bounding box center [403, 220] width 442 height 13
click at [359, 239] on p "If attendance is smaller than expected, I will" at bounding box center [403, 234] width 442 height 13
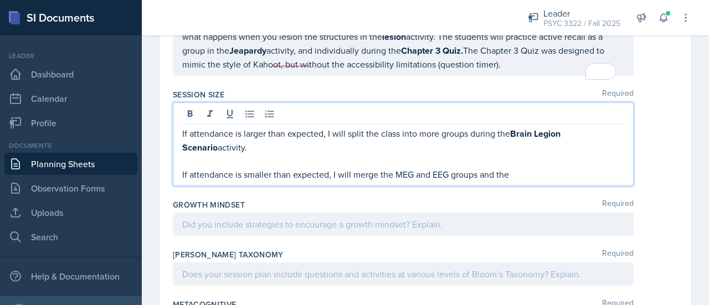
scroll to position [1274, 0]
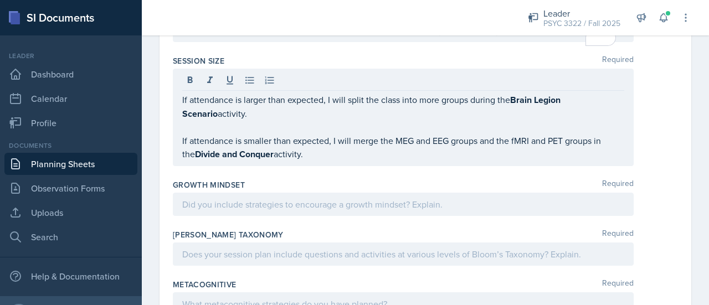
click at [341, 202] on div at bounding box center [403, 204] width 461 height 23
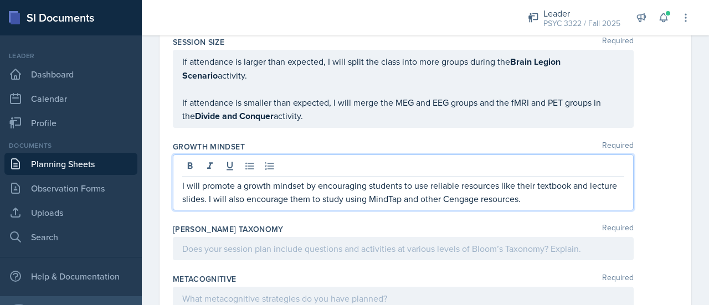
scroll to position [1348, 0]
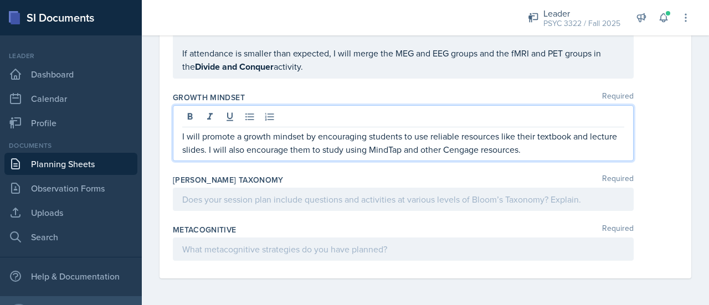
click at [365, 192] on div at bounding box center [403, 199] width 461 height 23
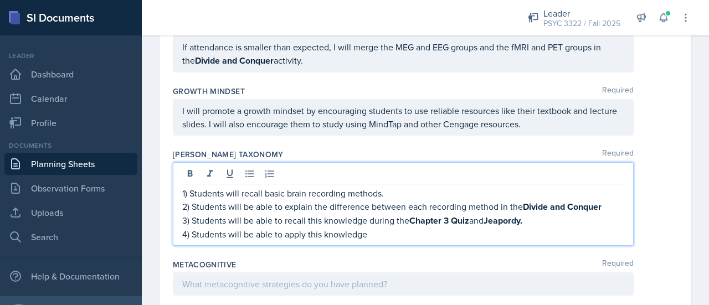
click at [0, 0] on span "Jeopardy." at bounding box center [0, 0] width 0 height 0
click at [0, 0] on span "knowledge" at bounding box center [0, 0] width 0 height 0
click at [0, 0] on div "during" at bounding box center [0, 0] width 0 height 0
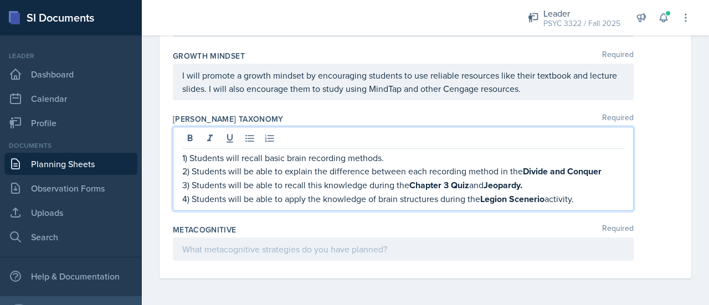
click at [0, 0] on qb-div "Correct the spelling error Scenario" at bounding box center [0, 0] width 0 height 0
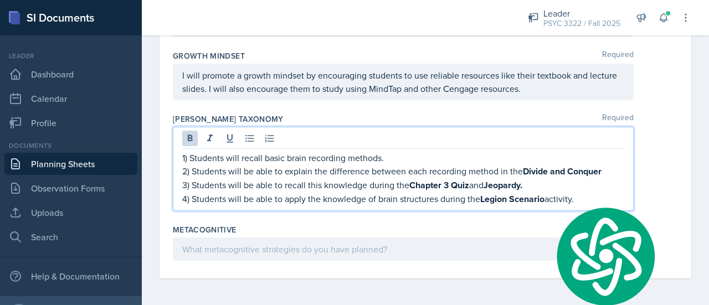
click at [468, 264] on div "Metacognitive Required" at bounding box center [425, 245] width 505 height 50
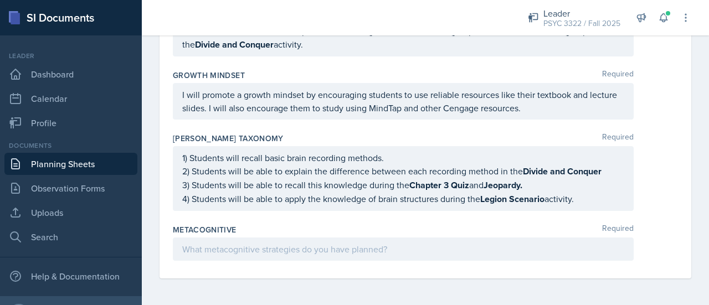
click at [386, 236] on div "Metacognitive Required" at bounding box center [425, 245] width 505 height 50
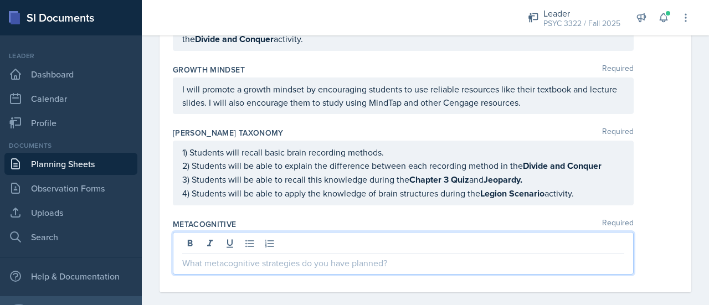
scroll to position [1389, 0]
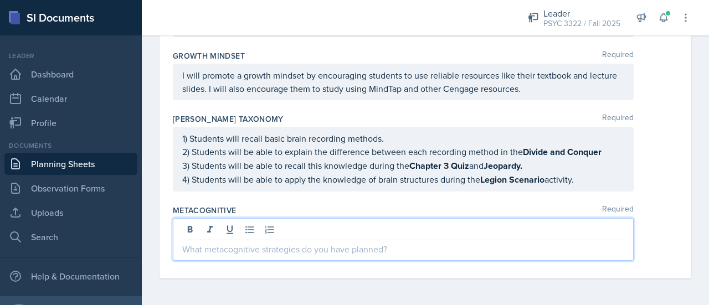
click at [383, 244] on p at bounding box center [403, 249] width 442 height 13
click at [0, 0] on div "experience" at bounding box center [0, 0] width 0 height 0
click at [401, 254] on p "The Students will experience metacognition" at bounding box center [403, 249] width 442 height 13
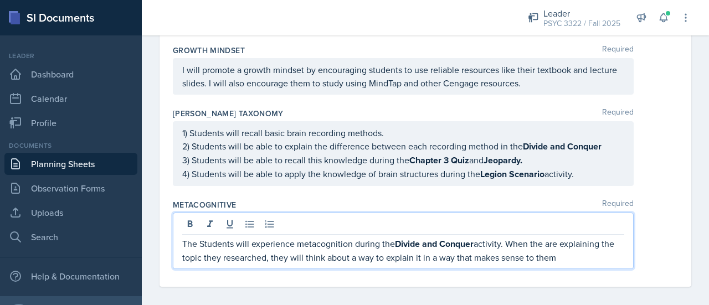
click at [0, 0] on div "they" at bounding box center [0, 0] width 0 height 0
click at [0, 0] on div "students" at bounding box center [0, 0] width 0 height 0
click at [573, 263] on p "The students will experience metacognition during the Divide and Conquer activi…" at bounding box center [403, 250] width 442 height 27
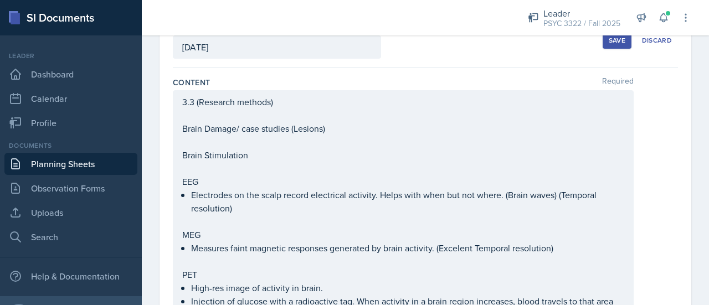
scroll to position [0, 0]
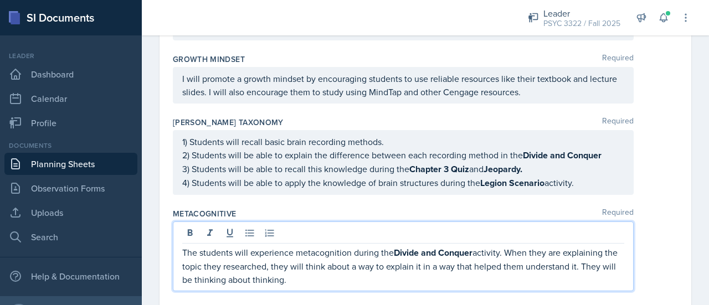
scroll to position [1415, 0]
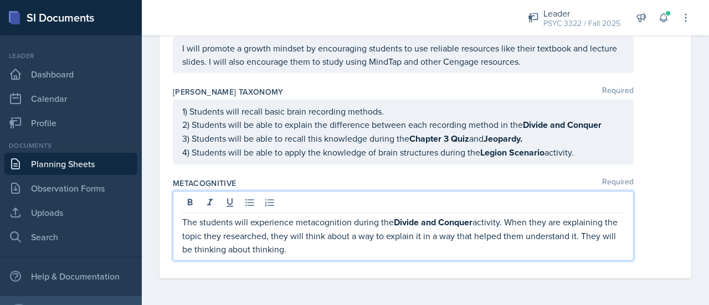
click at [390, 239] on p "The students will experience metacognition during the Divide and Conquer activi…" at bounding box center [403, 235] width 442 height 40
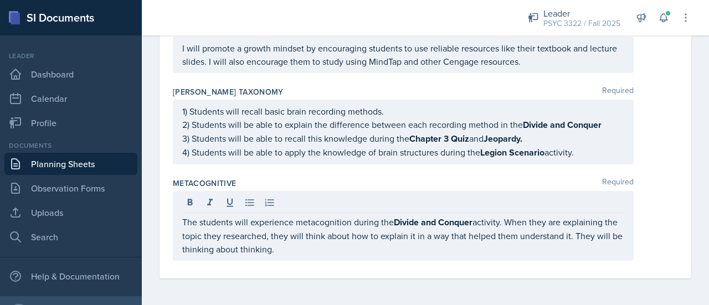
click at [363, 256] on div "The students will experience metacognition during the Divide and Conquer activi…" at bounding box center [403, 226] width 461 height 70
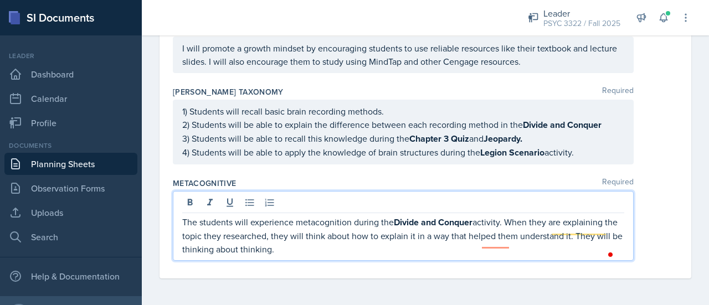
click at [345, 245] on p "The students will experience metacognition during the Divide and Conquer activi…" at bounding box center [403, 235] width 442 height 40
click at [481, 248] on p "The students will experience metacognition during the Divide and Conquer activi…" at bounding box center [403, 235] width 442 height 40
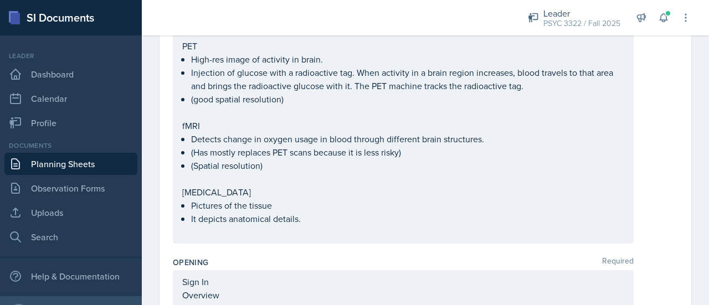
scroll to position [0, 0]
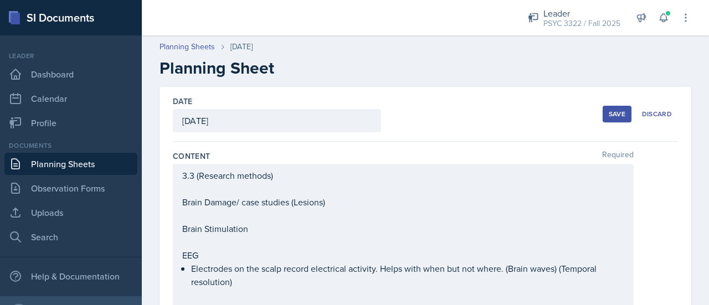
click at [602, 105] on div "Save Discard" at bounding box center [639, 113] width 75 height 25
click at [609, 110] on div "Save" at bounding box center [617, 114] width 17 height 9
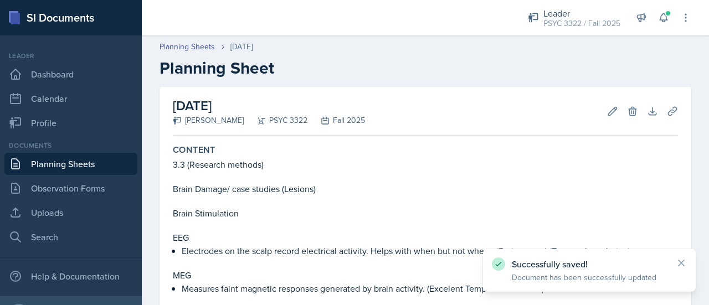
click at [109, 163] on link "Planning Sheets" at bounding box center [70, 164] width 133 height 22
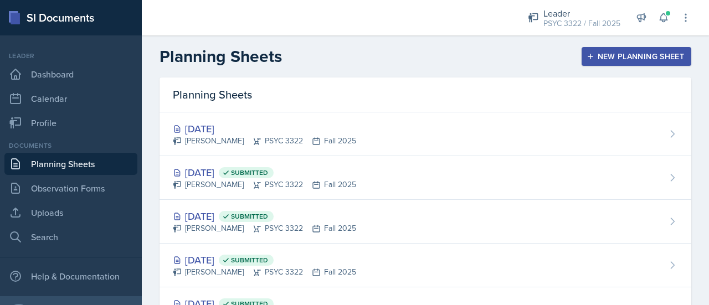
click at [604, 65] on button "New Planning Sheet" at bounding box center [636, 56] width 110 height 19
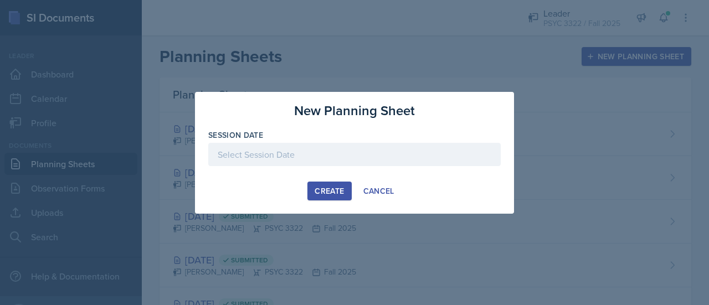
click at [369, 147] on div at bounding box center [354, 154] width 292 height 23
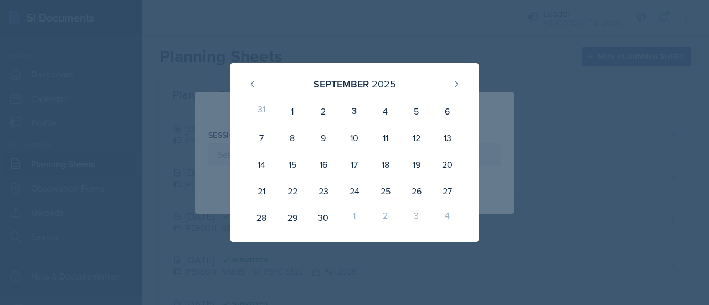
click at [514, 86] on div at bounding box center [354, 152] width 709 height 305
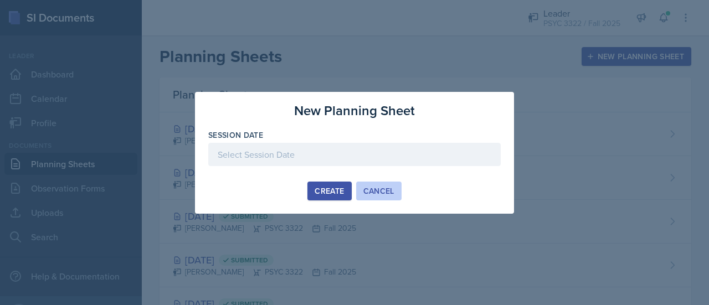
click at [391, 192] on div "Cancel" at bounding box center [378, 191] width 31 height 9
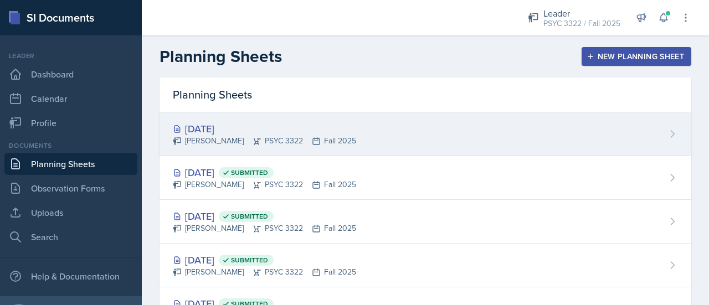
click at [274, 132] on div "[DATE]" at bounding box center [264, 128] width 183 height 15
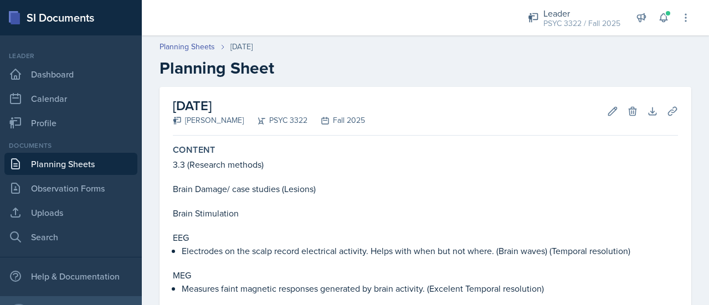
click at [276, 111] on h2 "[DATE]" at bounding box center [269, 106] width 192 height 20
click at [224, 114] on h2 "[DATE]" at bounding box center [269, 106] width 192 height 20
click at [607, 106] on icon at bounding box center [612, 111] width 11 height 11
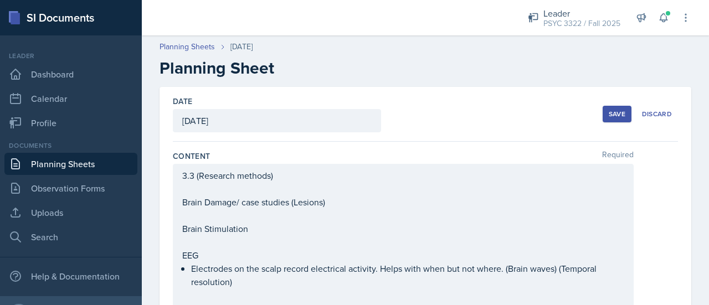
click at [235, 117] on div "[DATE]" at bounding box center [277, 120] width 208 height 23
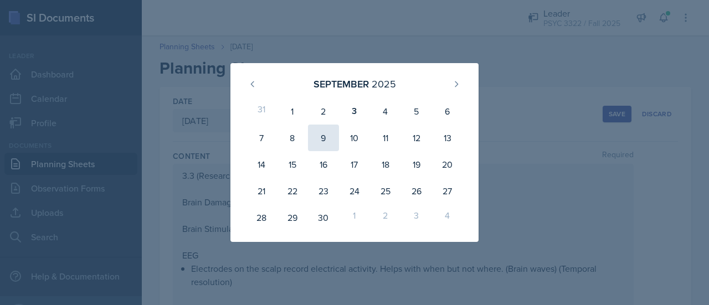
click at [323, 146] on div "9" at bounding box center [323, 138] width 31 height 27
type input "[DATE]"
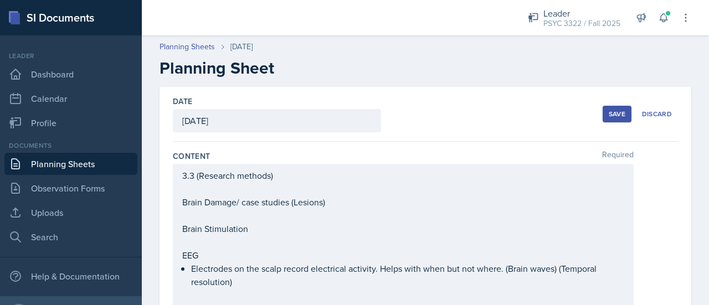
click at [609, 116] on div "Save" at bounding box center [617, 114] width 17 height 9
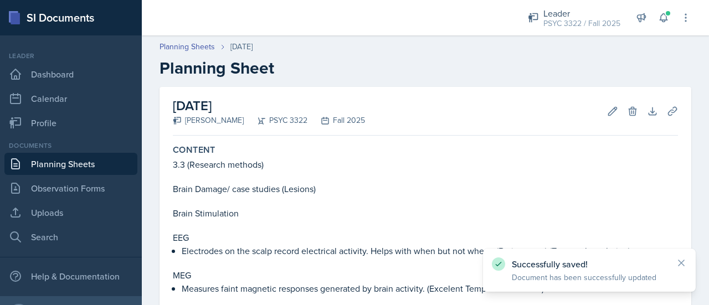
click at [80, 157] on link "Planning Sheets" at bounding box center [70, 164] width 133 height 22
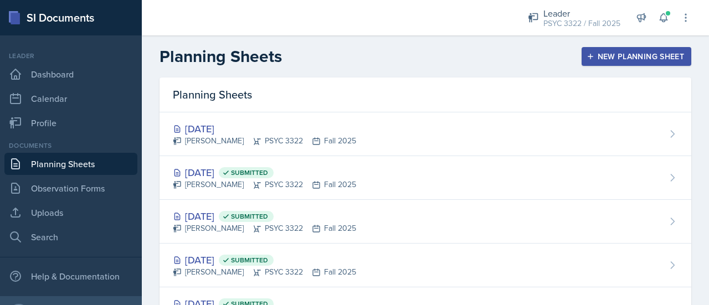
click at [453, 76] on header "Planning Sheets New Planning Sheet" at bounding box center [425, 56] width 567 height 42
click at [595, 56] on div "New Planning Sheet" at bounding box center [636, 56] width 95 height 9
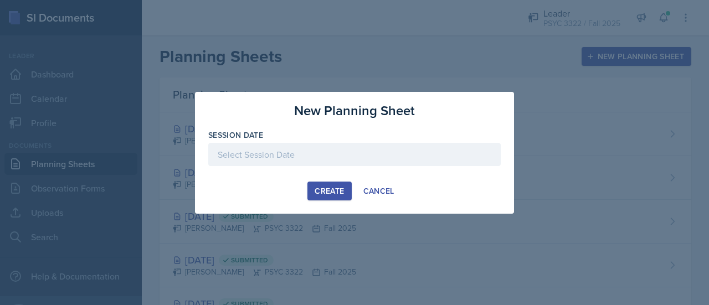
click at [328, 146] on div at bounding box center [354, 154] width 292 height 23
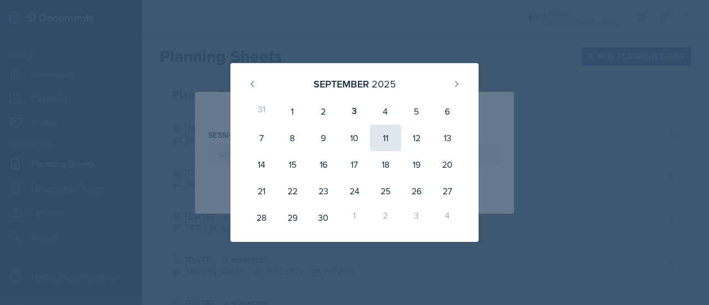
click at [384, 144] on div "11" at bounding box center [385, 138] width 31 height 27
type input "[DATE]"
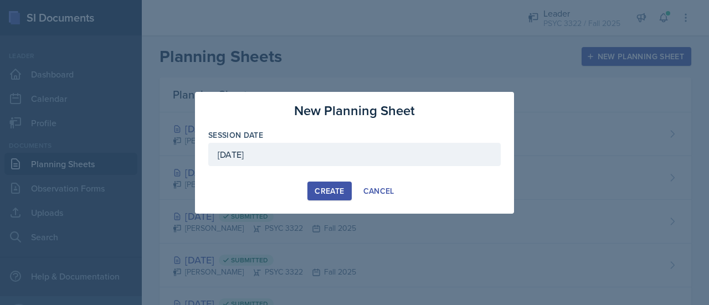
click at [329, 187] on div "Create" at bounding box center [329, 191] width 29 height 9
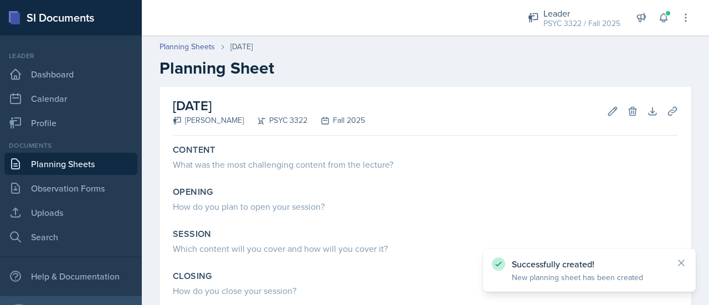
click at [80, 170] on link "Planning Sheets" at bounding box center [70, 164] width 133 height 22
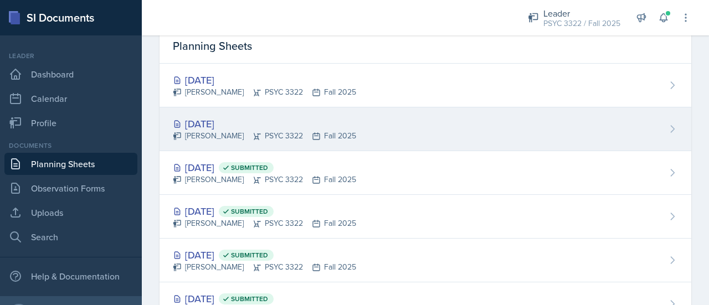
scroll to position [48, 0]
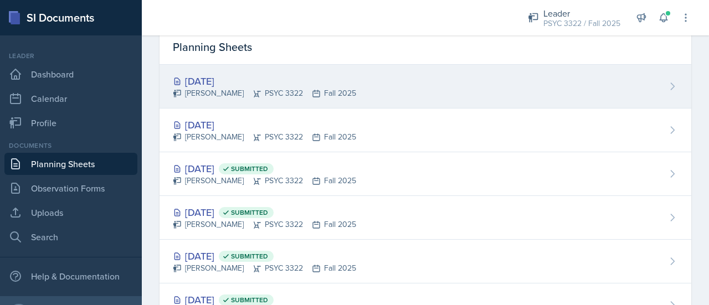
click at [215, 90] on div "[PERSON_NAME] PSYC 3322 Fall 2025" at bounding box center [264, 93] width 183 height 12
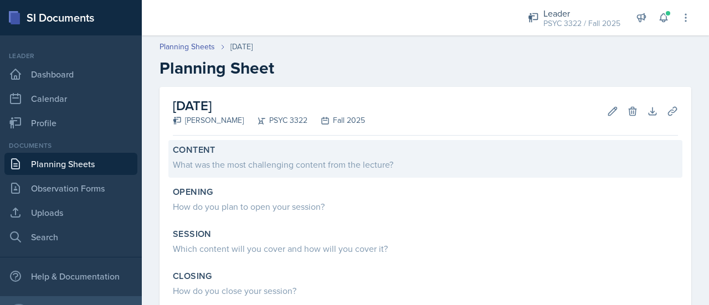
click at [322, 158] on div "What was the most challenging content from the lecture?" at bounding box center [425, 164] width 505 height 13
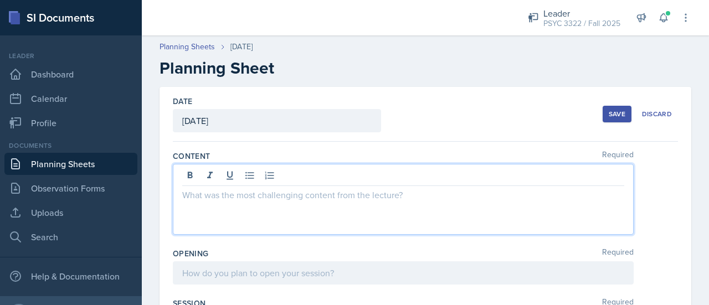
click at [319, 169] on div at bounding box center [403, 199] width 461 height 71
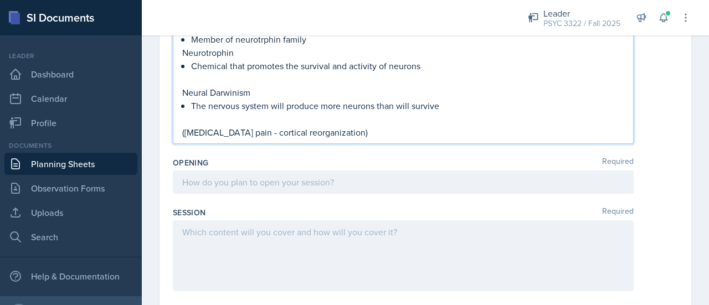
click at [244, 172] on div at bounding box center [403, 182] width 461 height 23
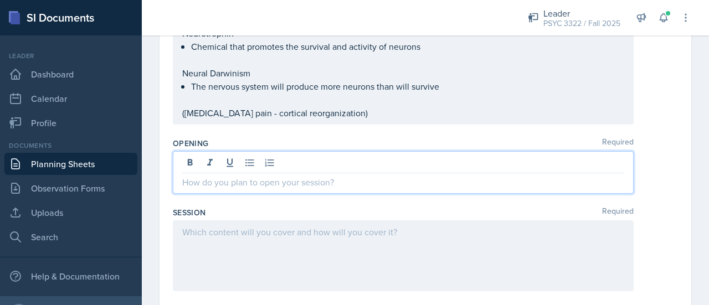
scroll to position [368, 0]
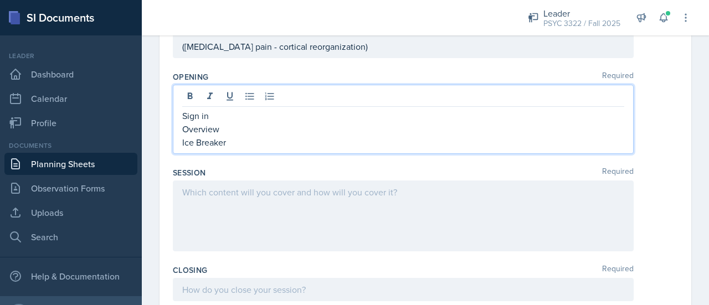
click at [244, 194] on p at bounding box center [403, 191] width 442 height 13
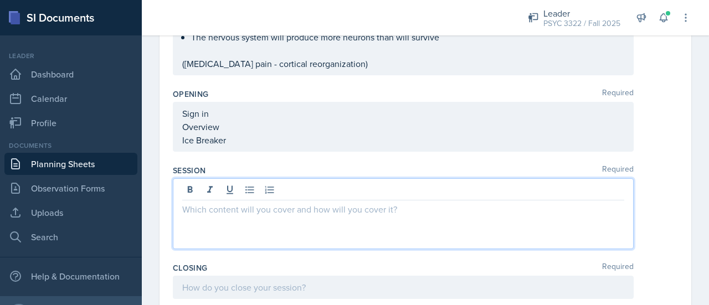
scroll to position [417, 0]
click at [0, 0] on span "Replace with" at bounding box center [0, 0] width 0 height 0
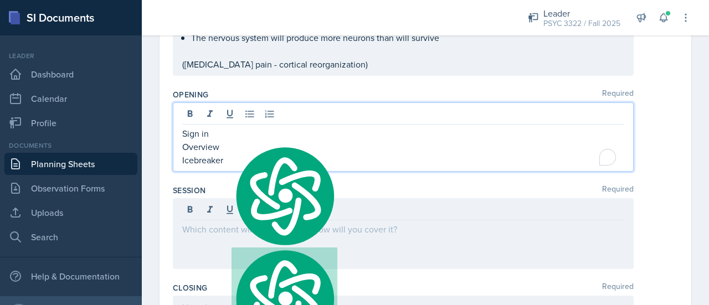
scroll to position [436, 0]
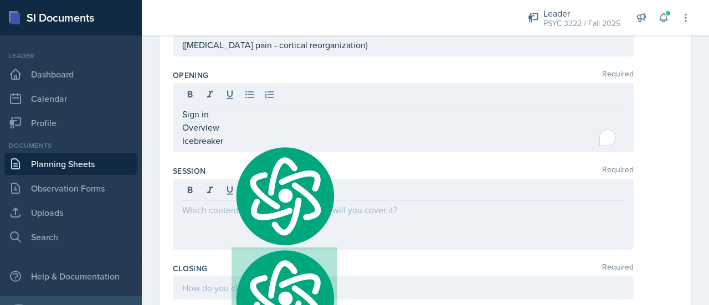
click at [208, 158] on div "Opening Required Sign in Overview Icebreaker" at bounding box center [425, 113] width 505 height 96
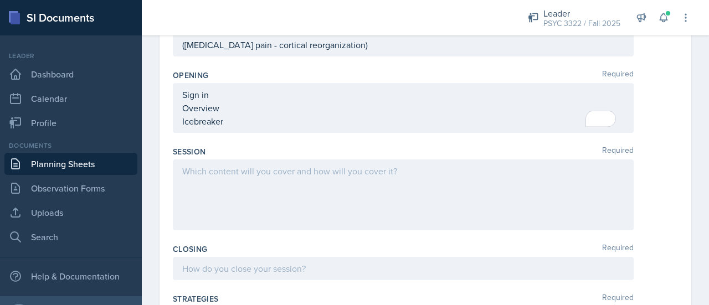
click at [237, 202] on div at bounding box center [403, 194] width 461 height 71
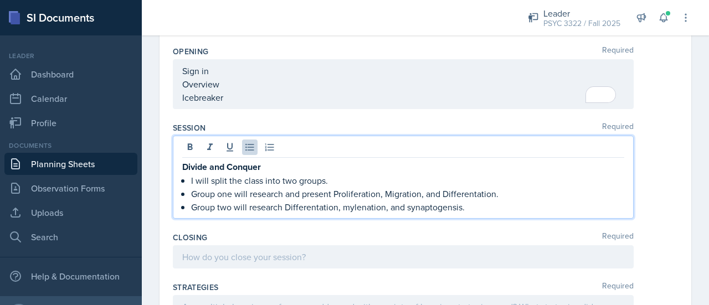
scroll to position [461, 0]
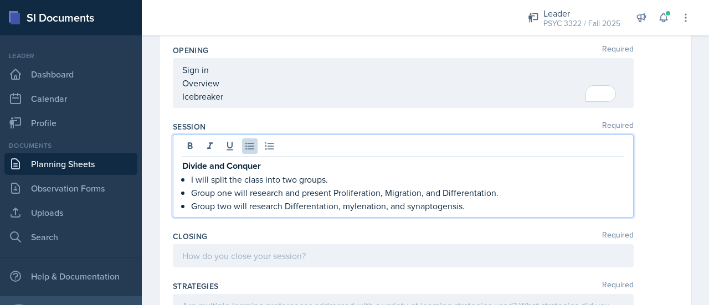
click at [0, 0] on span "Correct the spelling error" at bounding box center [0, 0] width 0 height 0
click at [0, 0] on span "Correct the capitalization" at bounding box center [0, 0] width 0 height 0
click at [0, 0] on span "migration," at bounding box center [0, 0] width 0 height 0
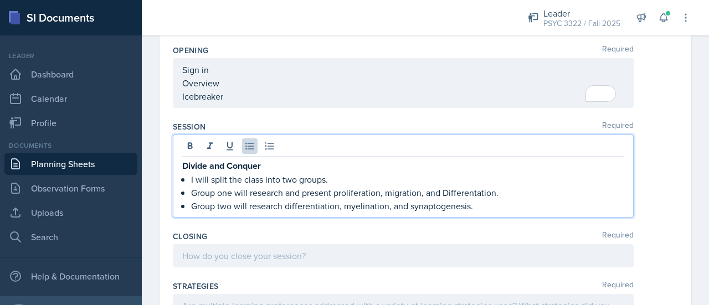
click at [0, 0] on span "Correct the spelling error" at bounding box center [0, 0] width 0 height 0
click at [498, 203] on p "Group two will research differentiation, myelination, and synaptogenesis." at bounding box center [407, 205] width 433 height 13
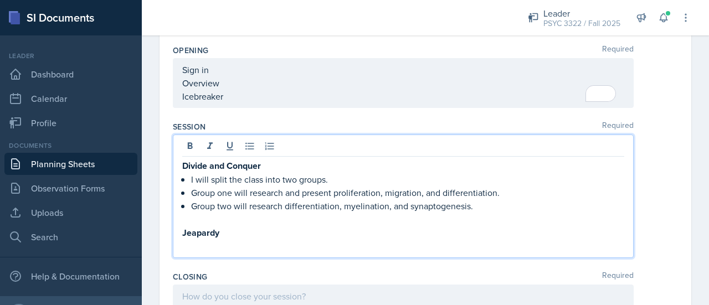
click at [0, 0] on span "Correct the spelling error" at bounding box center [0, 0] width 0 height 0
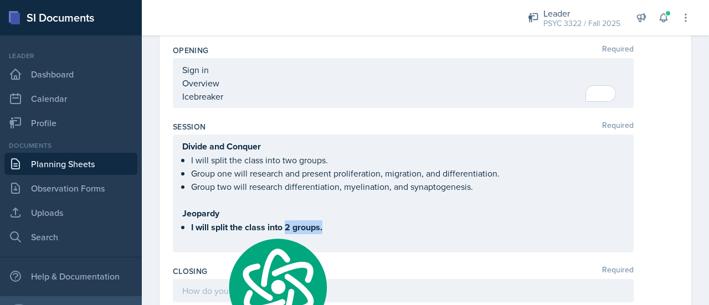
click at [367, 224] on div "Divide and Conquer I will split the class into two groups. Group one will resea…" at bounding box center [403, 194] width 442 height 108
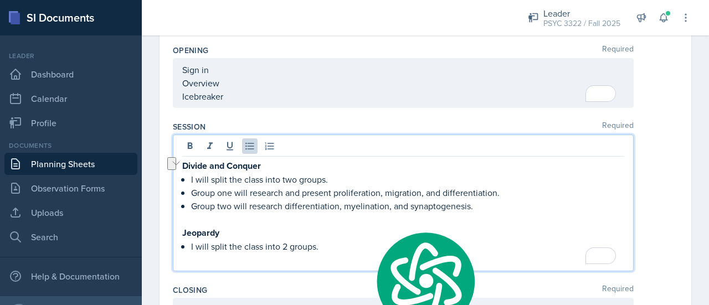
click at [342, 253] on p "To enrich screen reader interactions, please activate Accessibility in Grammarl…" at bounding box center [403, 259] width 442 height 13
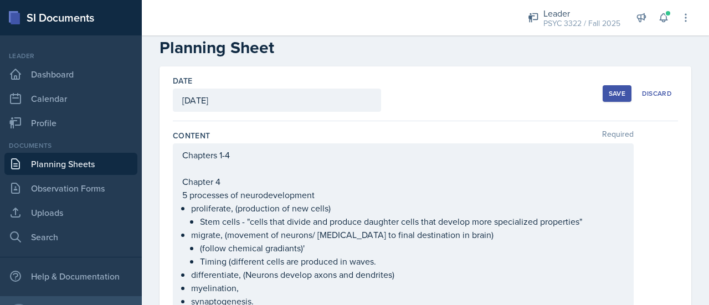
scroll to position [0, 0]
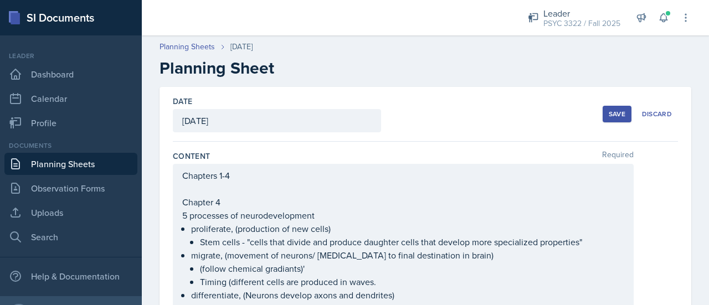
click at [606, 108] on button "Save" at bounding box center [616, 114] width 29 height 17
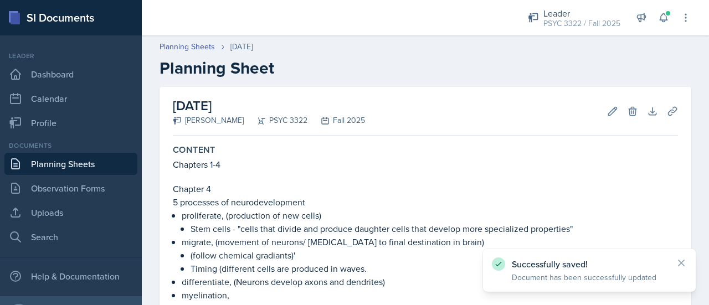
click at [101, 156] on link "Planning Sheets" at bounding box center [70, 164] width 133 height 22
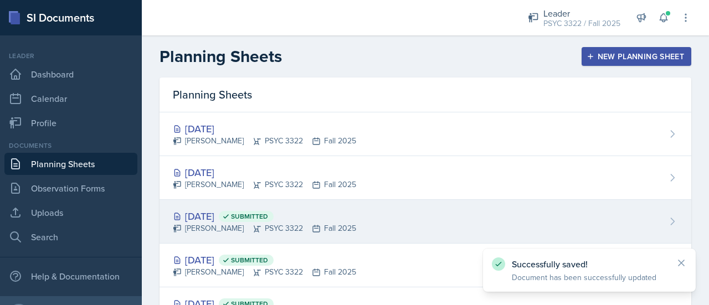
click at [240, 239] on div "[DATE] Submitted [PERSON_NAME] PSYC 3322 Fall 2025" at bounding box center [425, 222] width 532 height 44
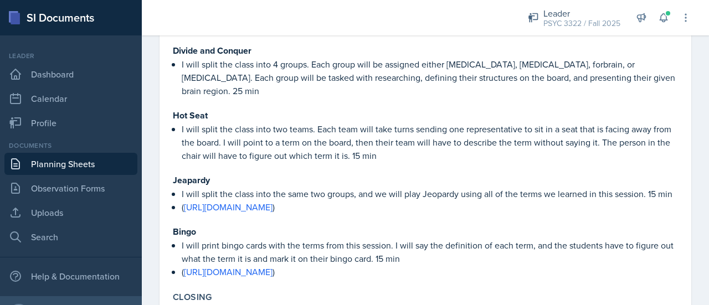
scroll to position [789, 0]
click at [272, 266] on link "[URL][DOMAIN_NAME]" at bounding box center [228, 272] width 89 height 12
click at [272, 202] on link "[URL][DOMAIN_NAME]" at bounding box center [228, 208] width 89 height 12
